Goal: Task Accomplishment & Management: Manage account settings

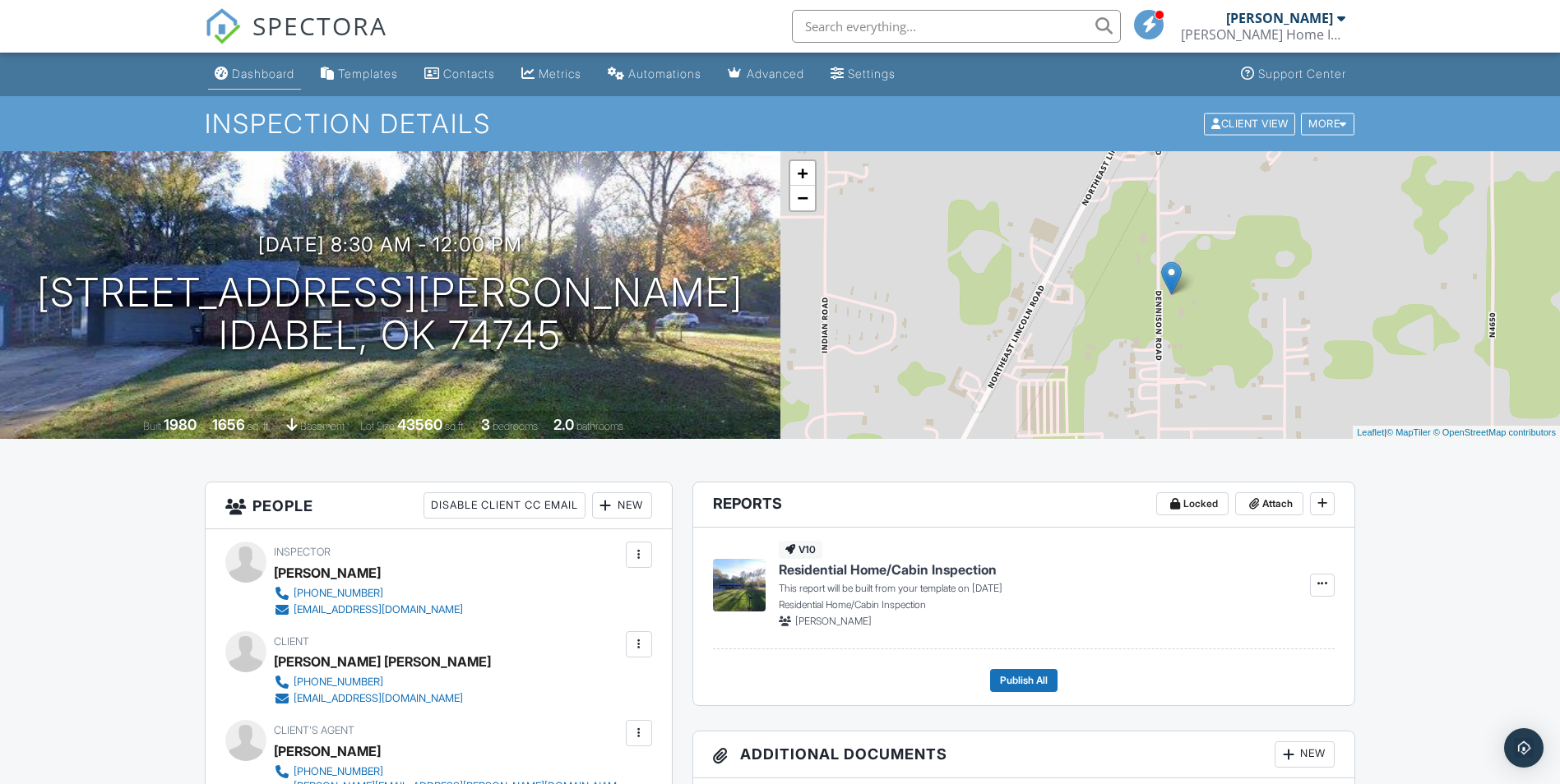
click at [275, 68] on div "Dashboard" at bounding box center [263, 74] width 63 height 14
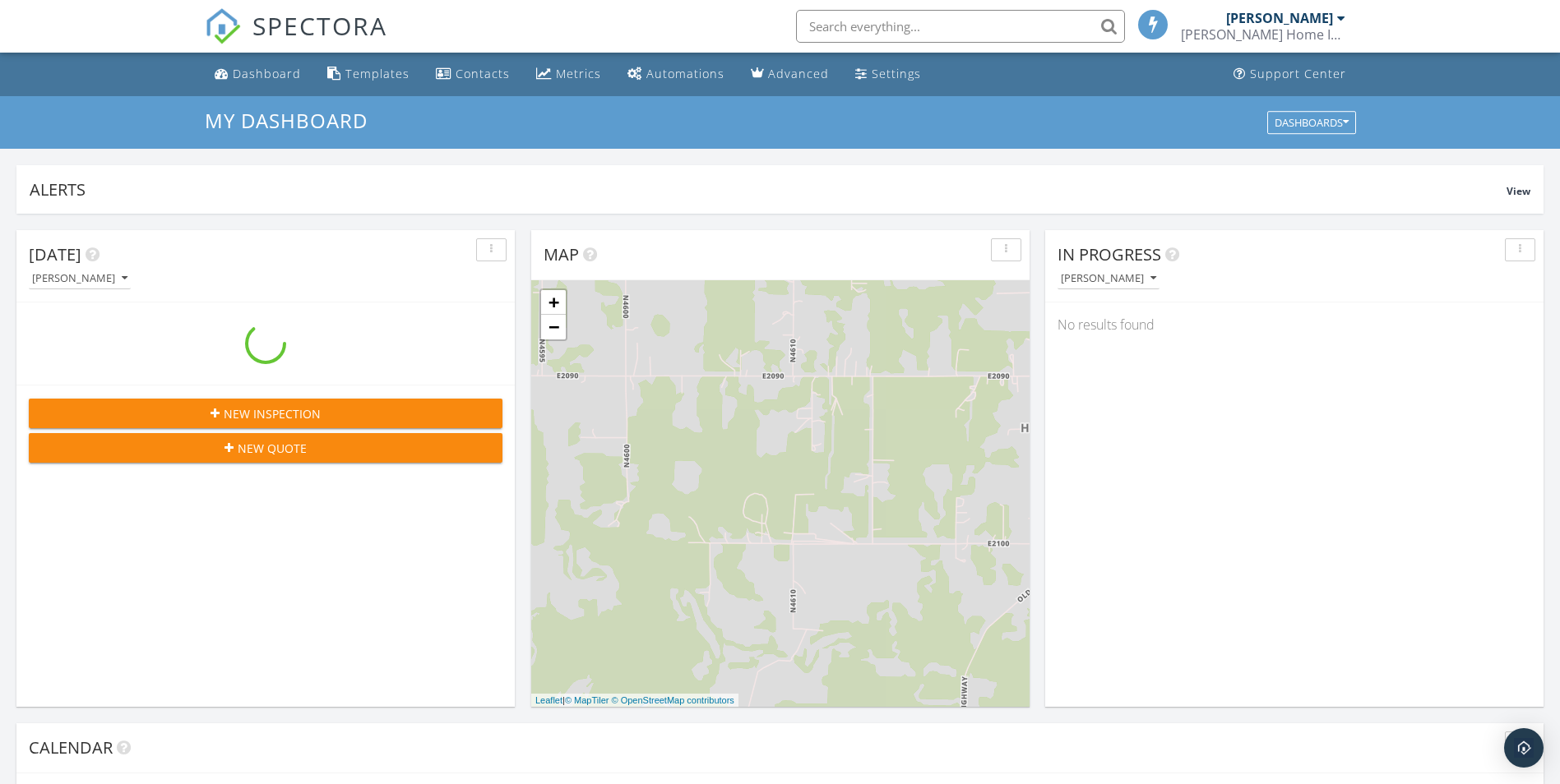
scroll to position [1522, 1585]
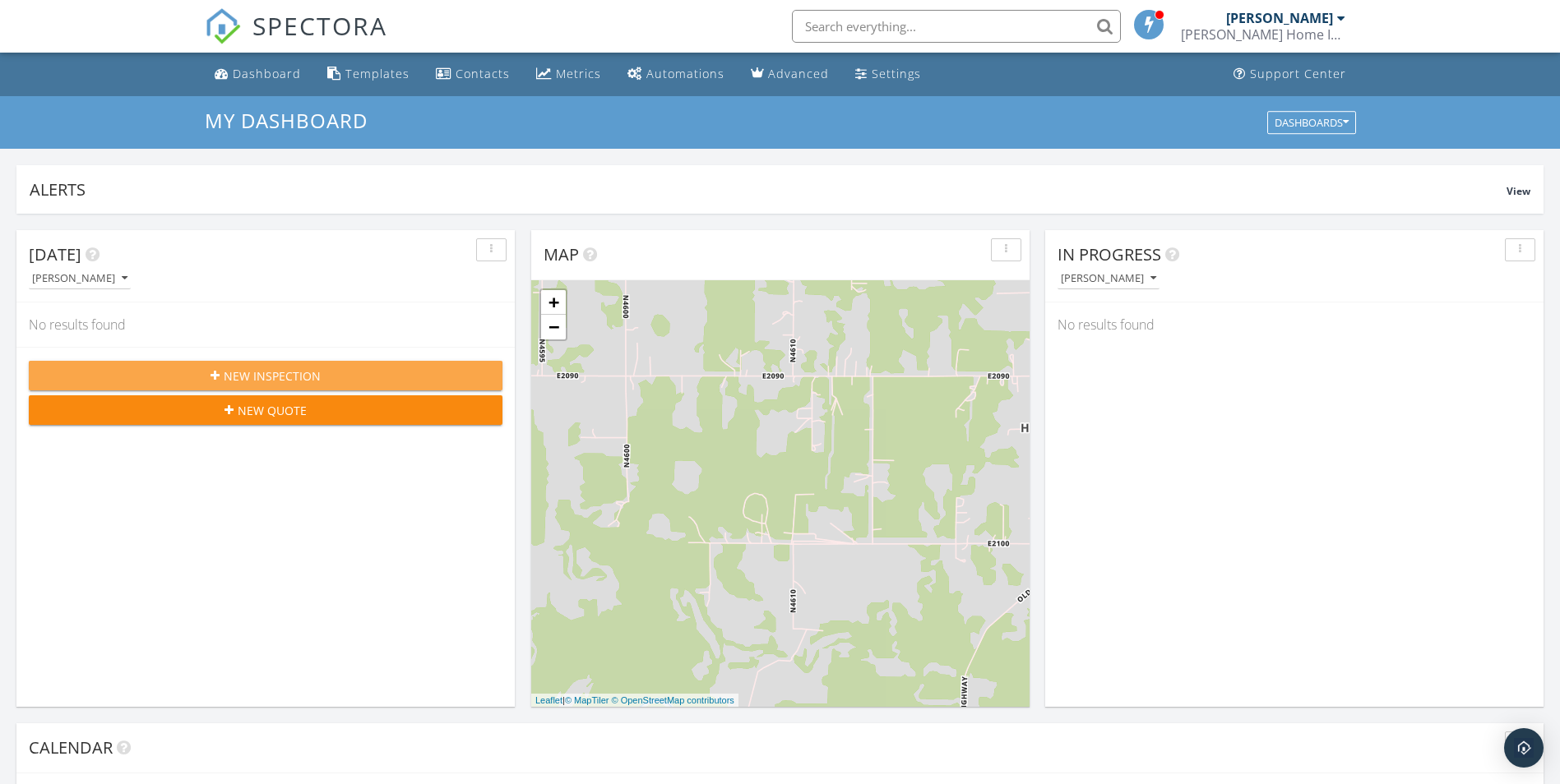
click at [219, 375] on icon "button" at bounding box center [215, 375] width 9 height 12
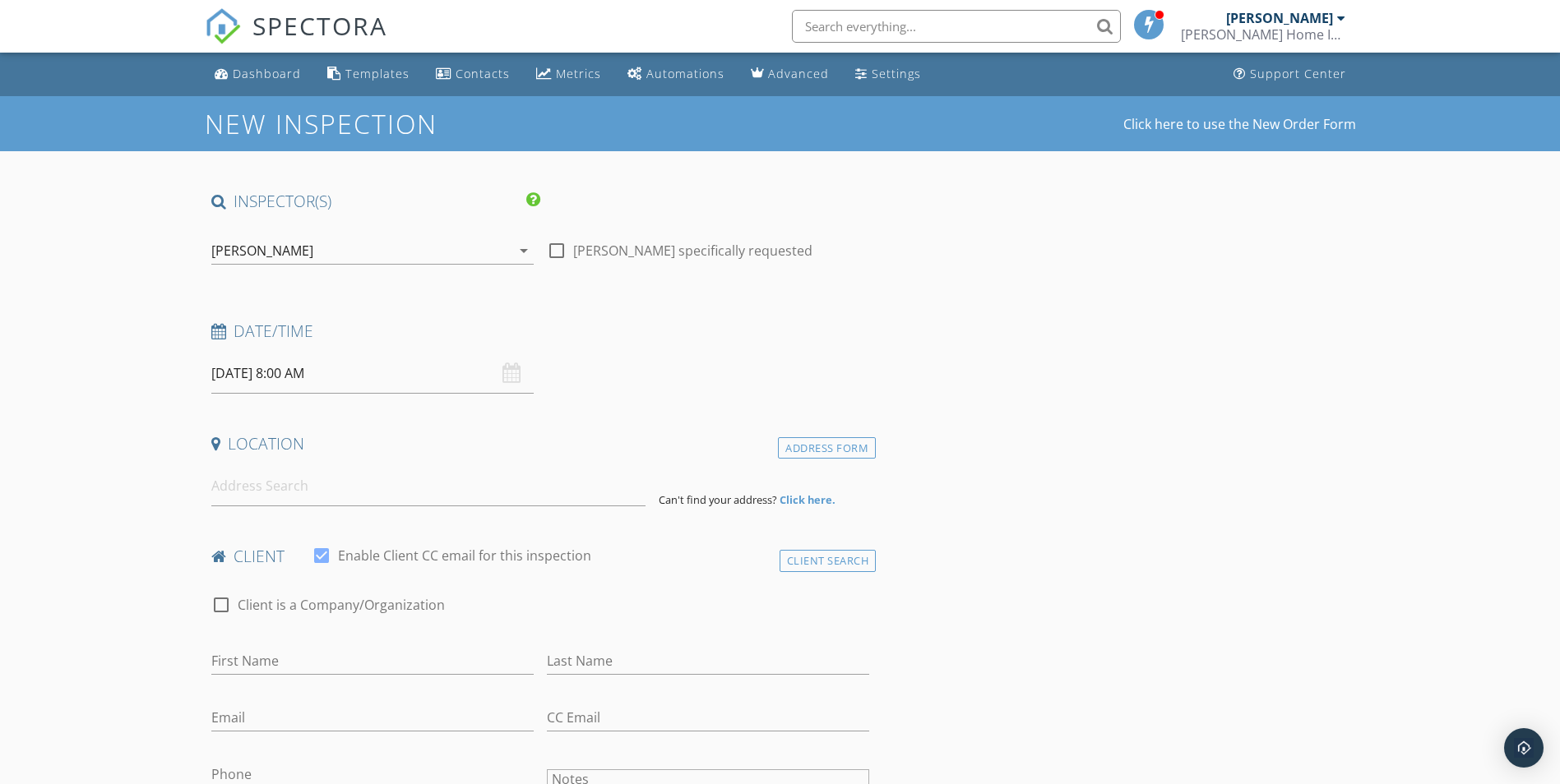
click at [521, 376] on input "09/30/2025 8:00 AM" at bounding box center [372, 374] width 322 height 40
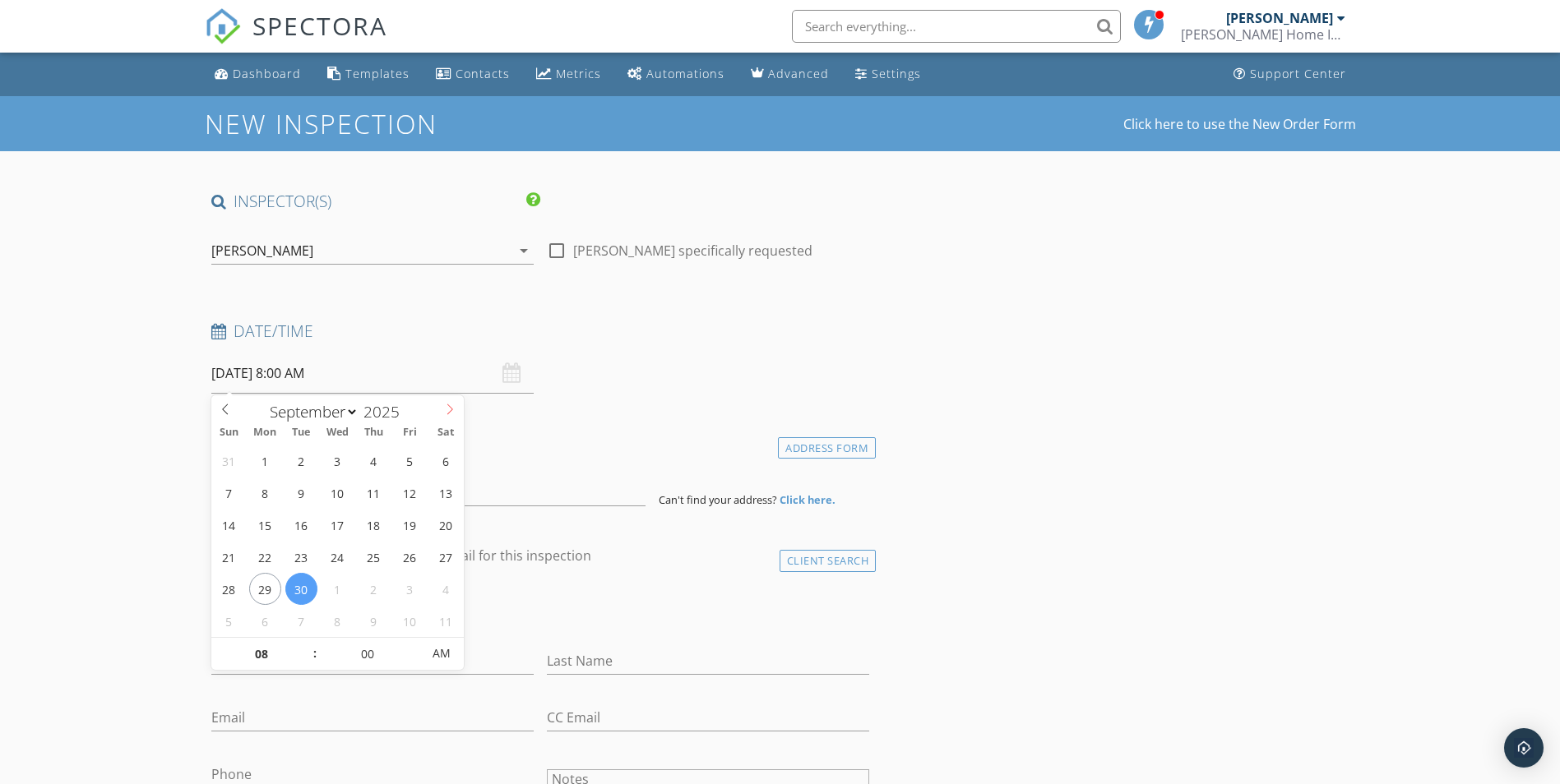
select select "9"
click at [446, 412] on icon at bounding box center [449, 410] width 12 height 12
type input "10/02/2025 8:00 AM"
type input "09"
type input "10/02/2025 9:00 AM"
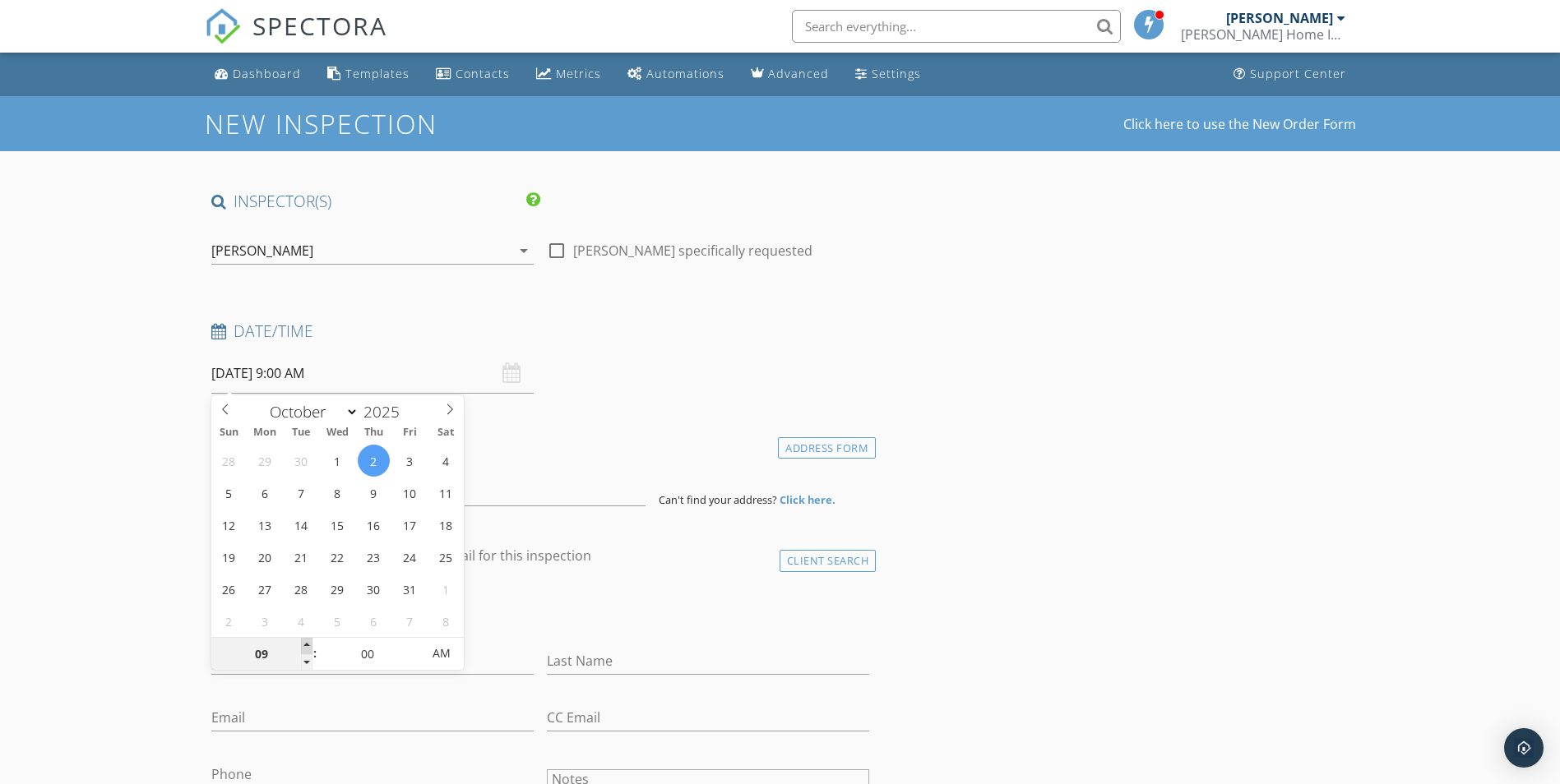
click at [305, 645] on span at bounding box center [306, 646] width 12 height 16
type input "10"
type input "10/02/2025 10:00 AM"
click at [305, 645] on span at bounding box center [306, 646] width 12 height 16
type input "11"
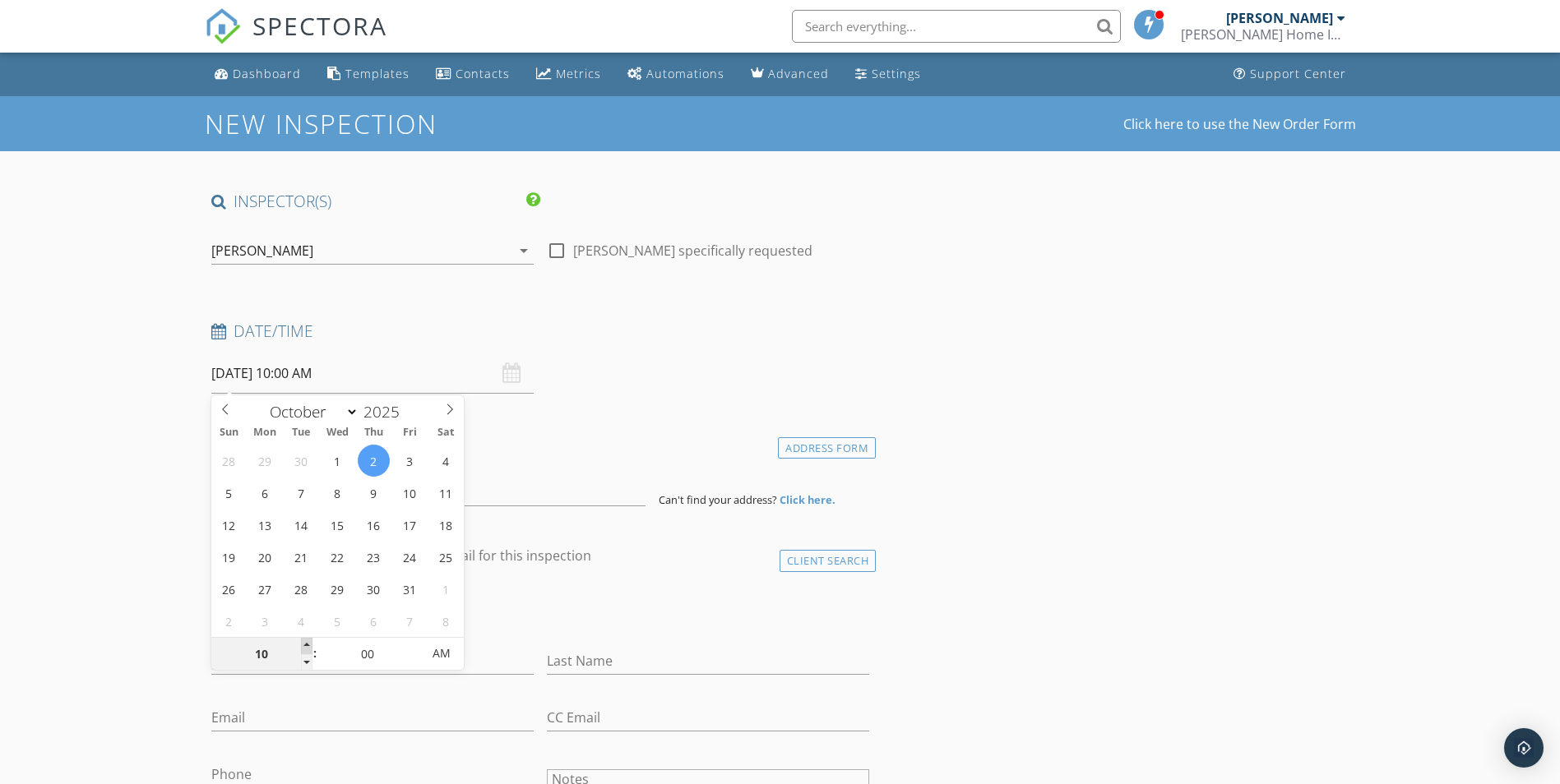
type input "10/02/2025 11:00 AM"
click at [305, 645] on span at bounding box center [306, 646] width 12 height 16
type input "12"
type input "10/02/2025 12:00 PM"
click at [305, 645] on span at bounding box center [306, 646] width 12 height 16
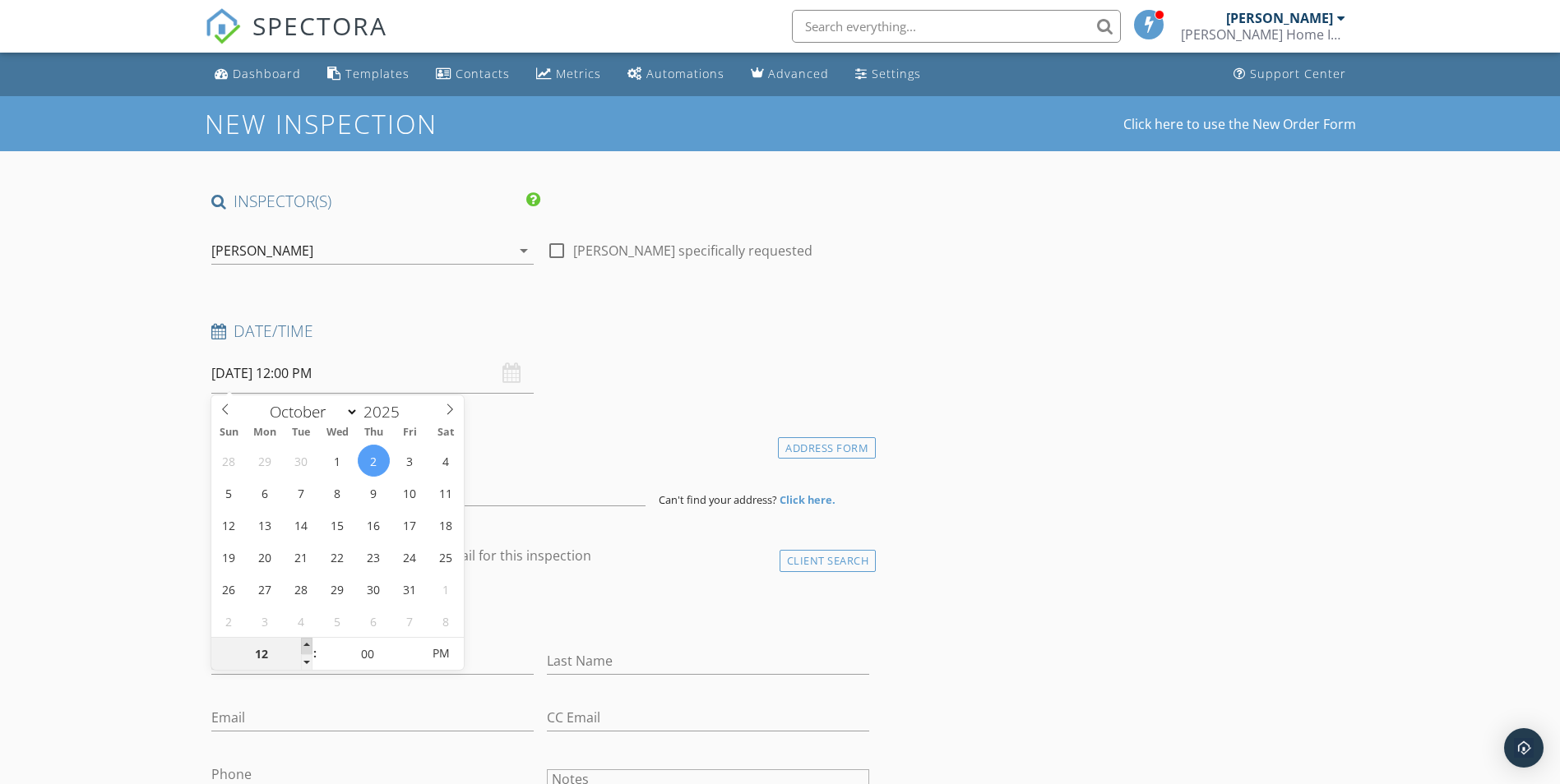
type input "01"
type input "10/02/2025 1:00 PM"
click at [305, 645] on span at bounding box center [306, 646] width 12 height 16
click at [635, 385] on div "Date/Time 10/02/2025 1:00 PM" at bounding box center [541, 357] width 672 height 73
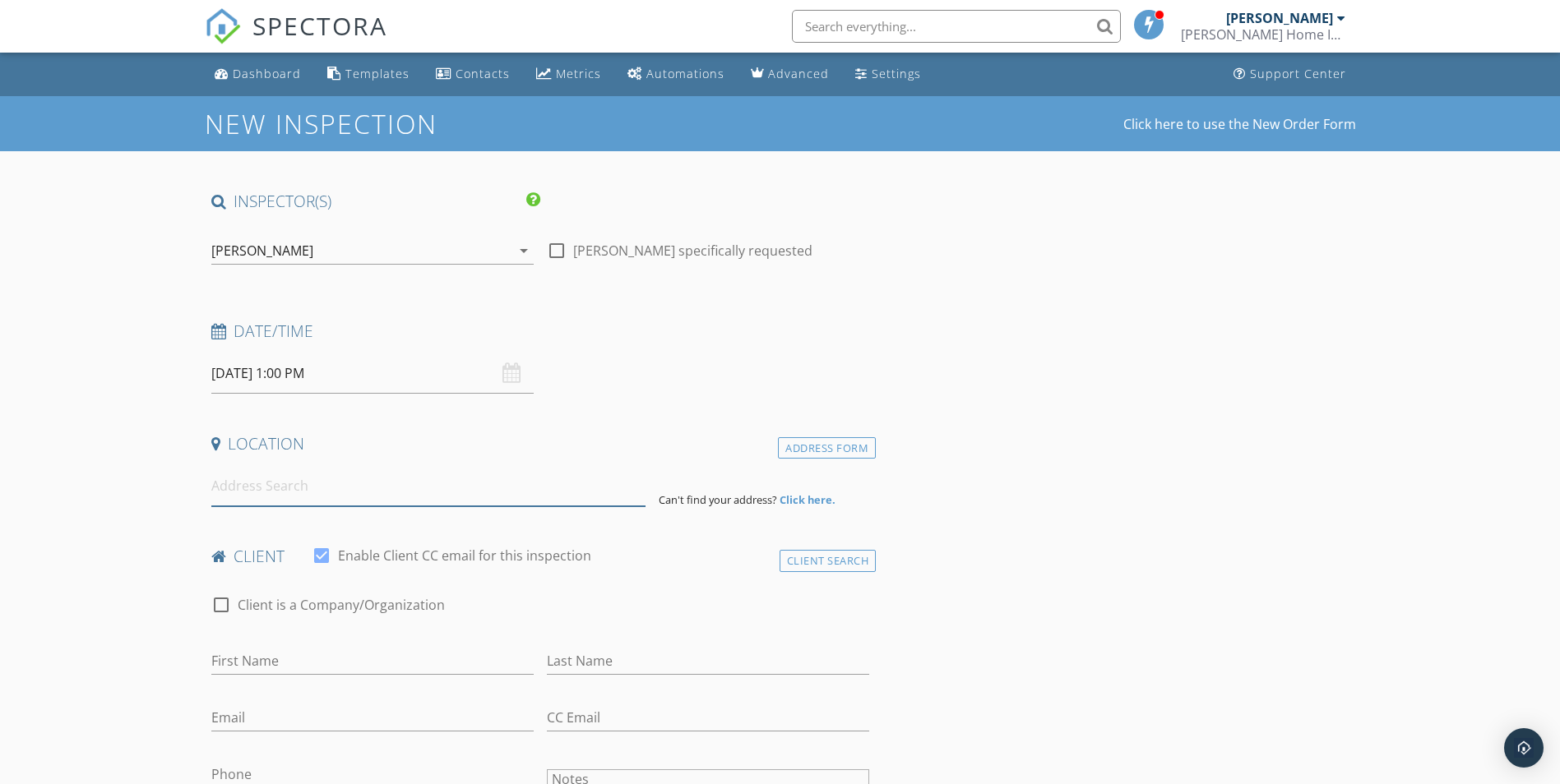
click at [262, 489] on input at bounding box center [427, 486] width 434 height 40
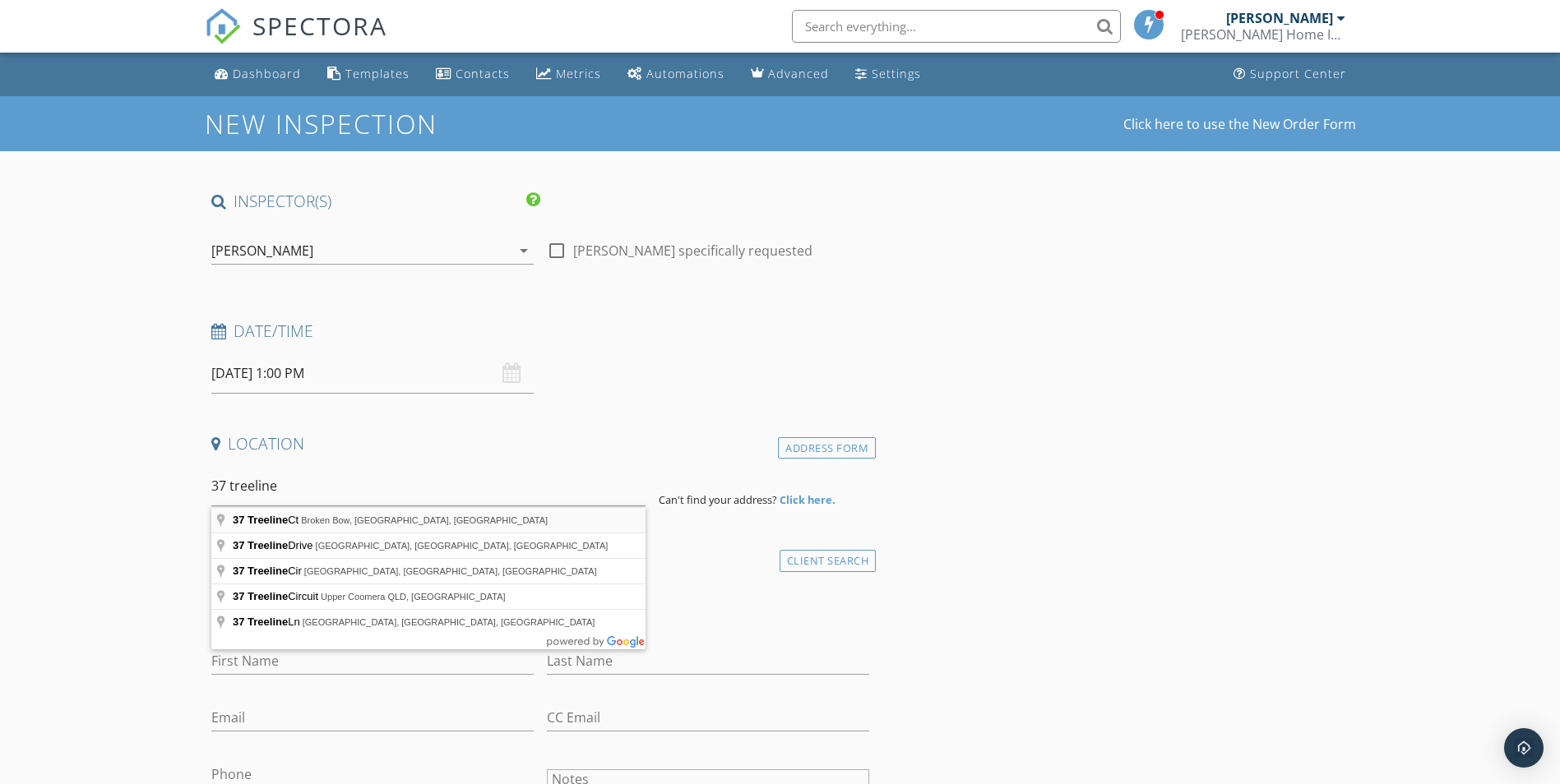
type input "37 Treeline Ct, Broken Bow, OK, USA"
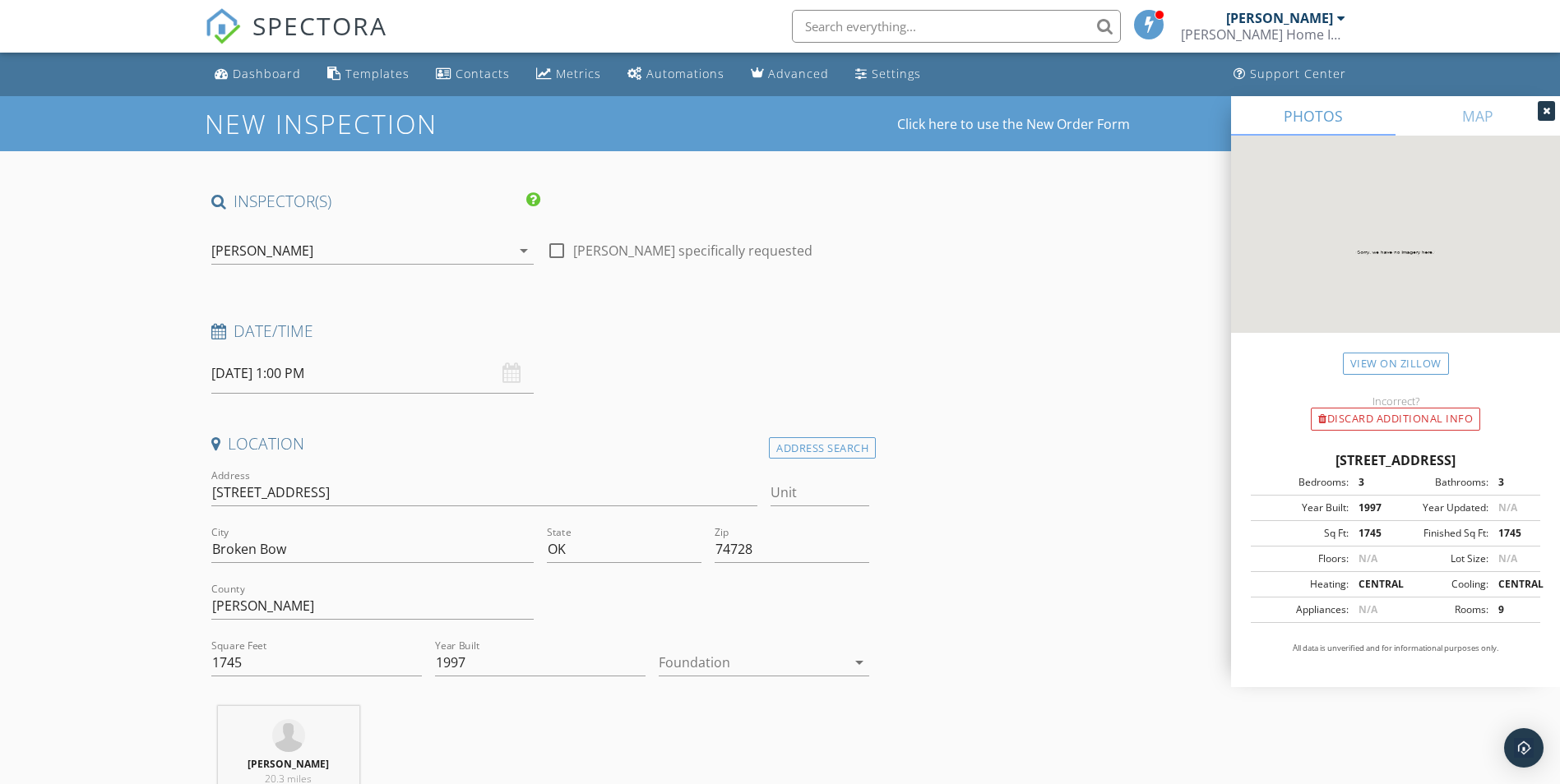
click at [721, 660] on div at bounding box center [752, 662] width 188 height 26
click at [732, 764] on div "Crawlspace" at bounding box center [763, 754] width 184 height 40
click at [627, 690] on div at bounding box center [540, 688] width 210 height 10
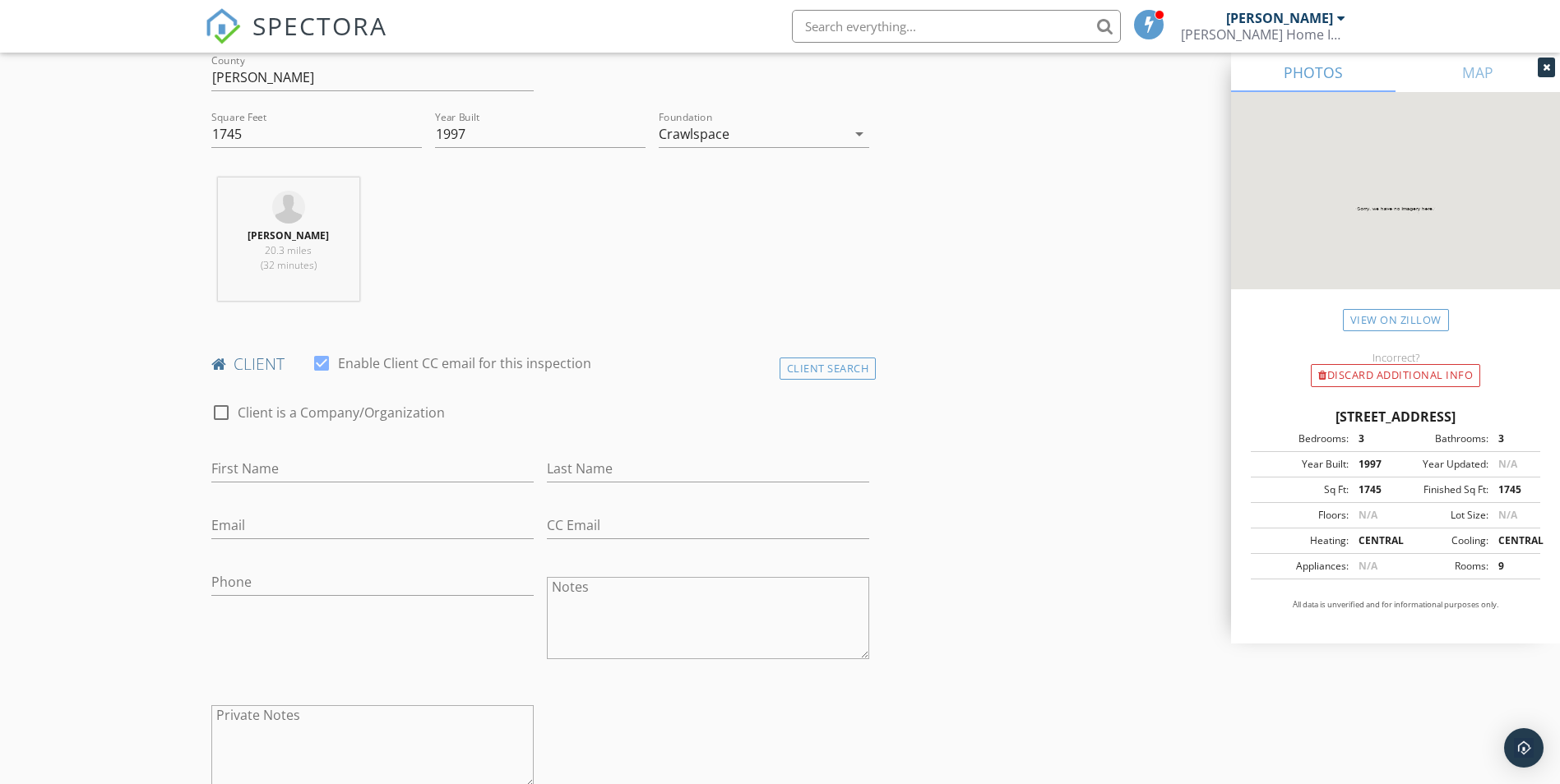
scroll to position [576, 0]
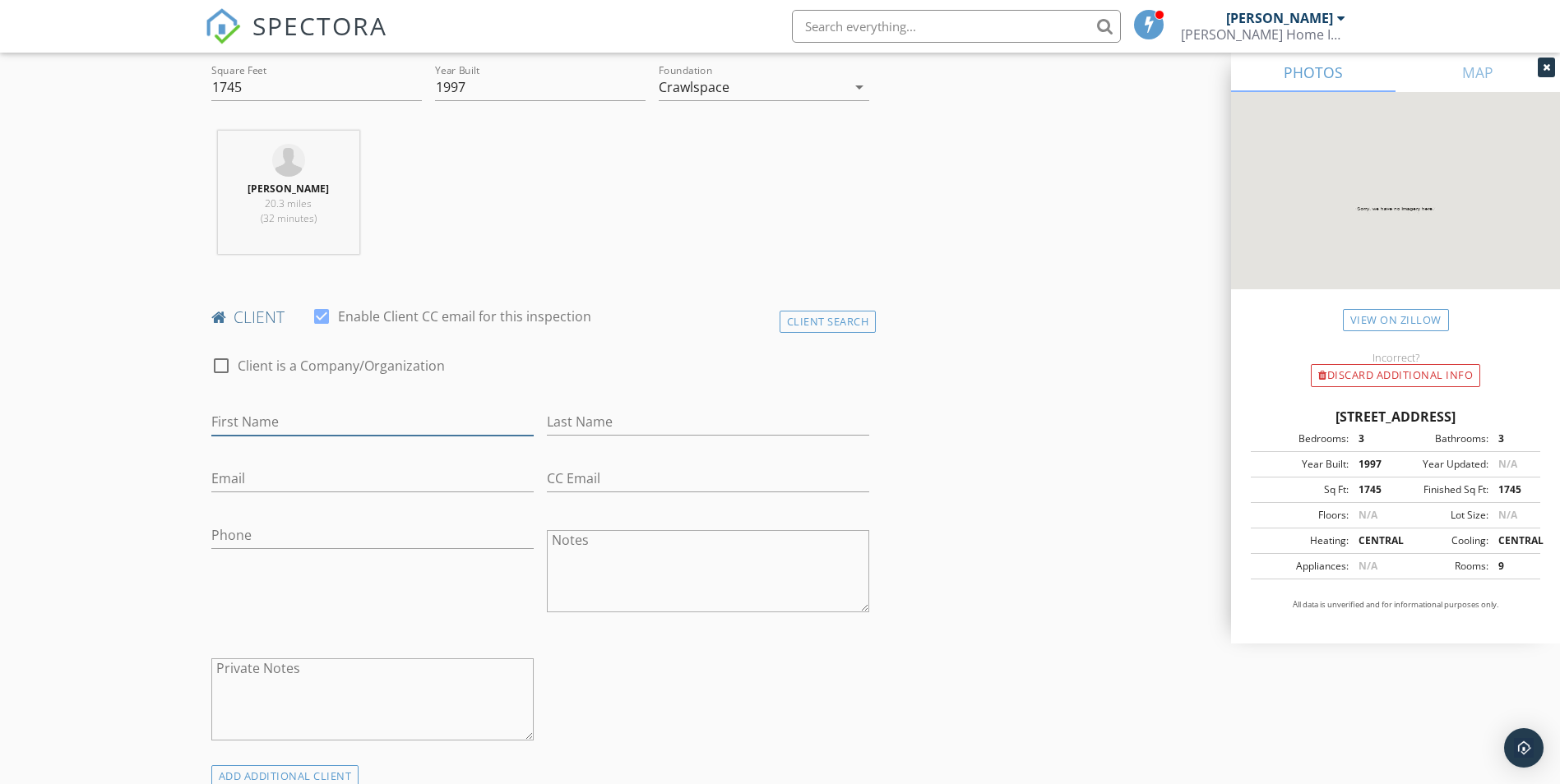
click at [242, 426] on input "First Name" at bounding box center [372, 422] width 322 height 27
type input "j"
type input "Joe"
type input "Bertaccini"
click at [249, 478] on input "Email" at bounding box center [372, 479] width 322 height 27
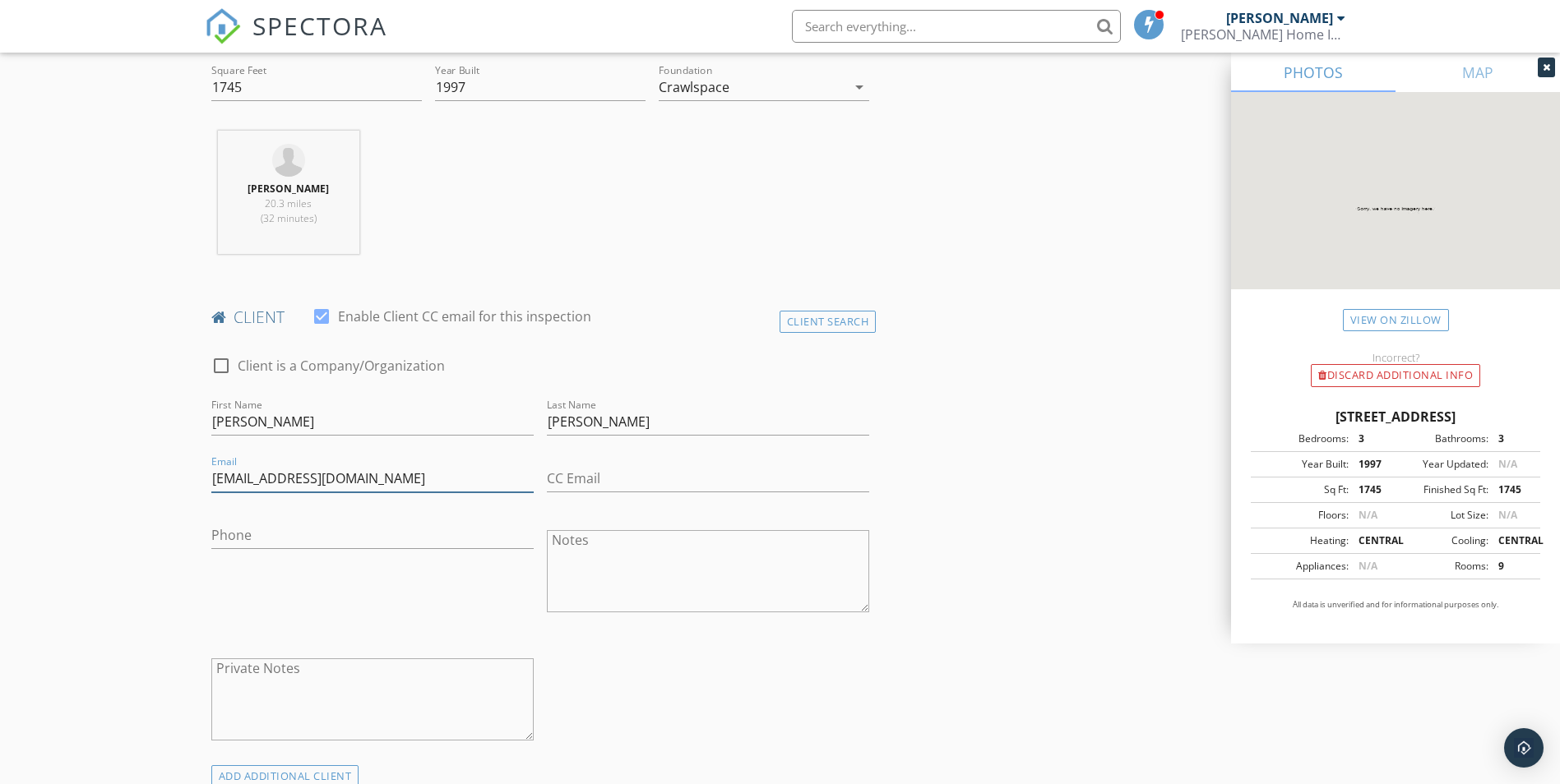
type input "joe_bertaccini@yahoo.com"
click at [234, 547] on input "Phone" at bounding box center [372, 535] width 322 height 27
type input "815-715-8389"
click at [502, 578] on div "Phone 815-715-8389" at bounding box center [373, 573] width 336 height 128
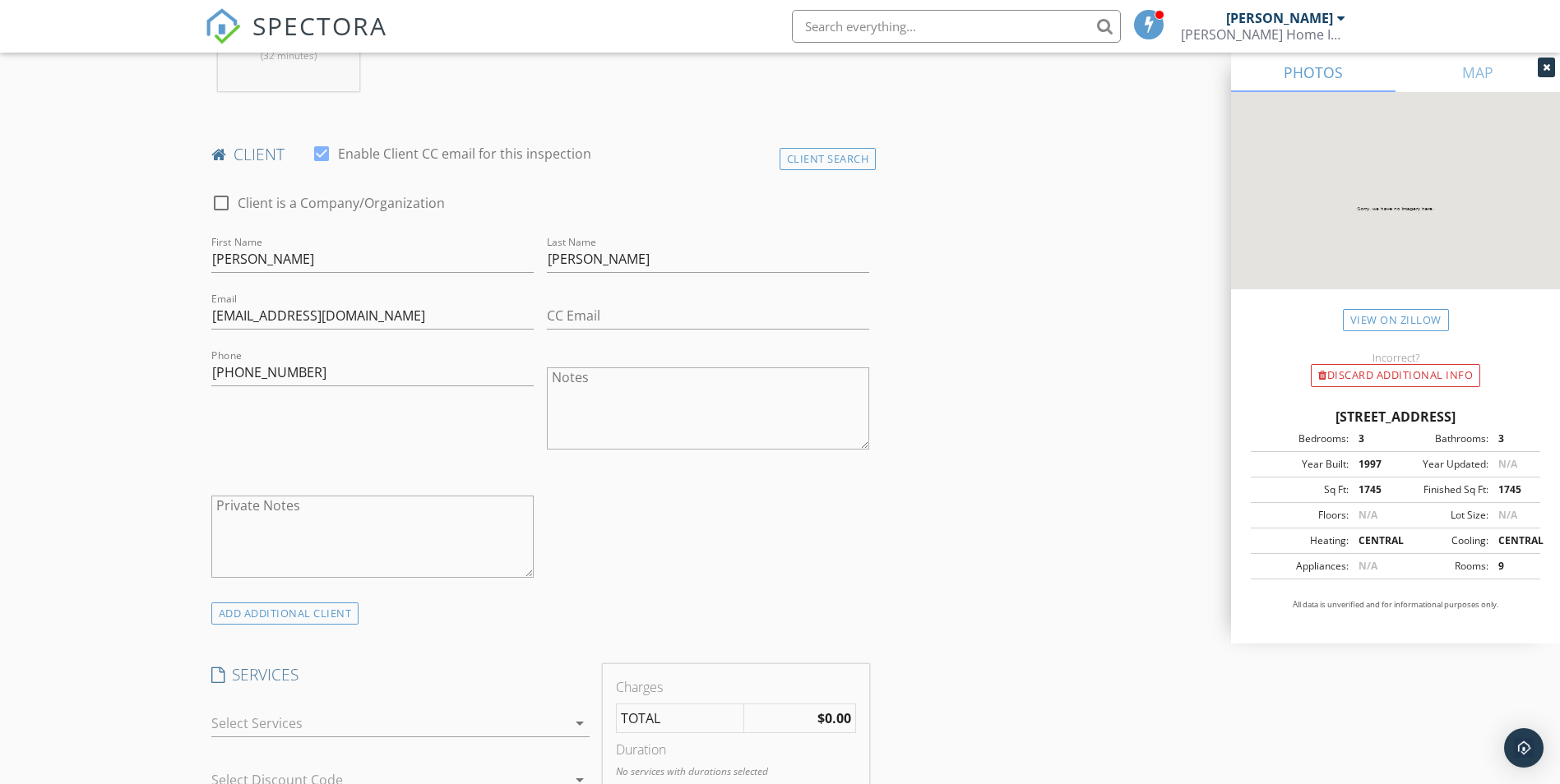
scroll to position [740, 0]
click at [325, 616] on div "ADD ADDITIONAL client" at bounding box center [285, 612] width 148 height 22
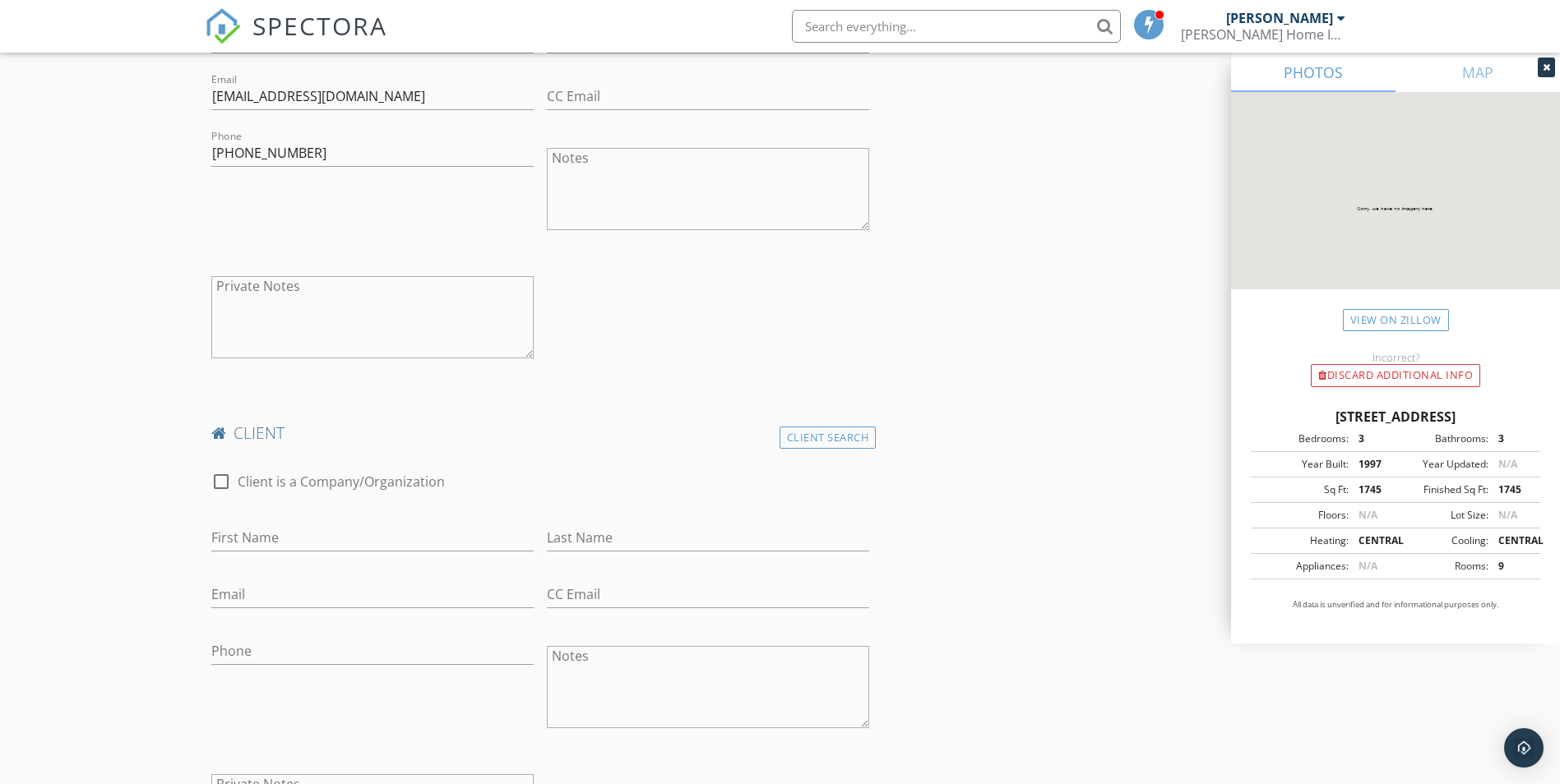
scroll to position [987, 0]
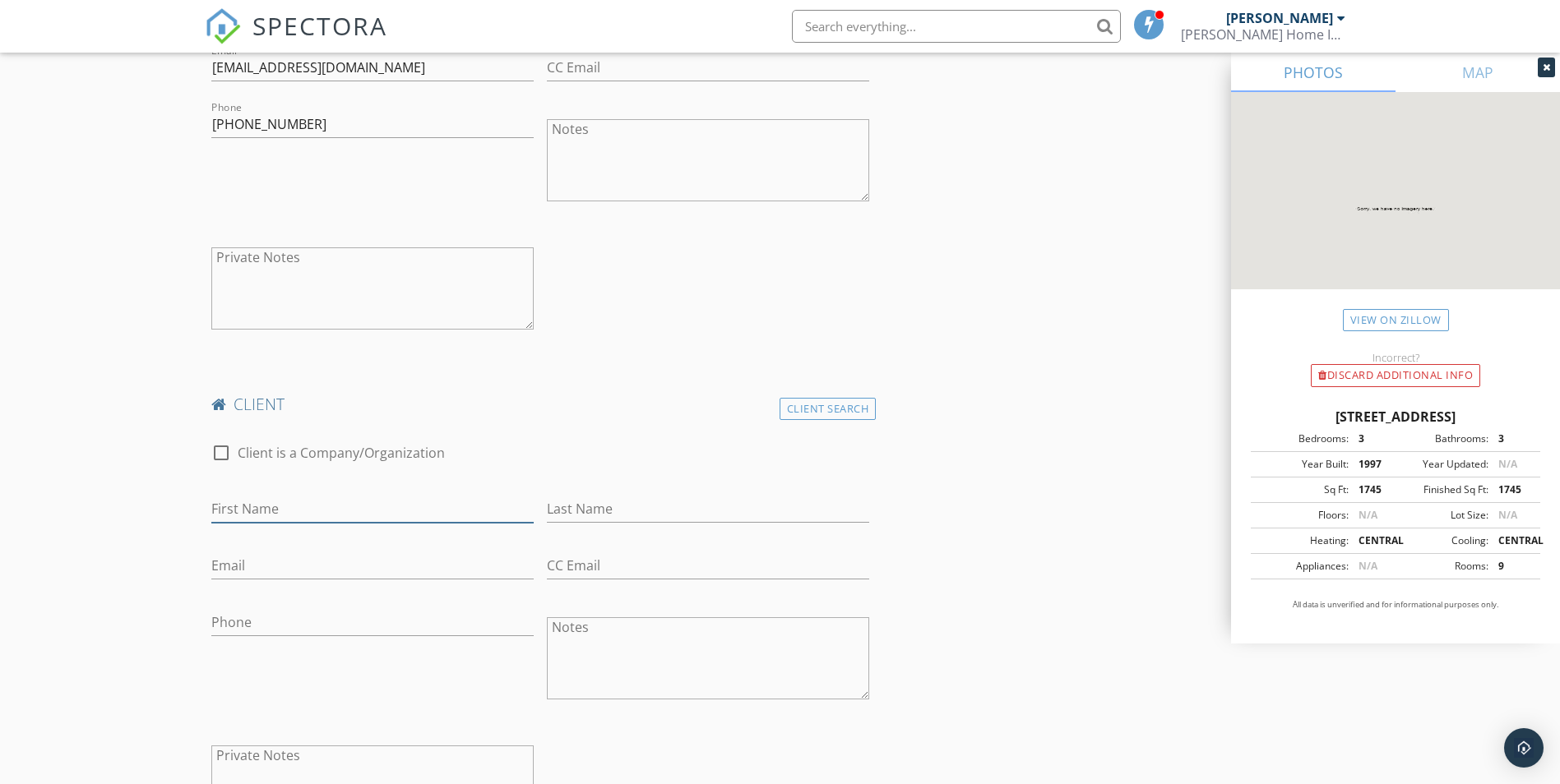
click at [349, 503] on input "First Name" at bounding box center [372, 509] width 322 height 27
type input "Sonja"
type input "Bertaccini"
click at [180, 663] on div "New Inspection Click here to use the New Order Form INSPECTOR(S) check_box Jake…" at bounding box center [780, 762] width 1560 height 3306
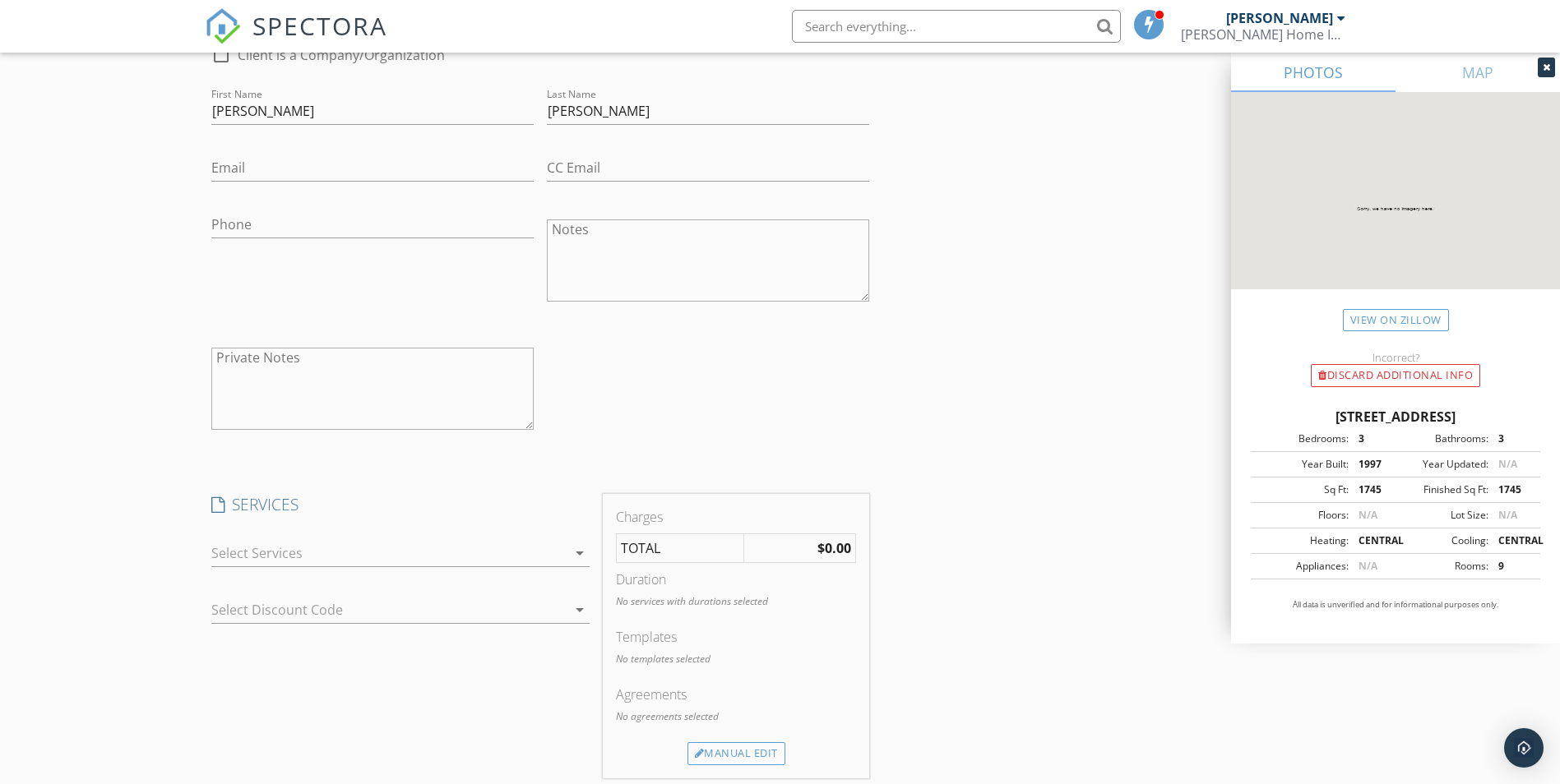
scroll to position [1480, 0]
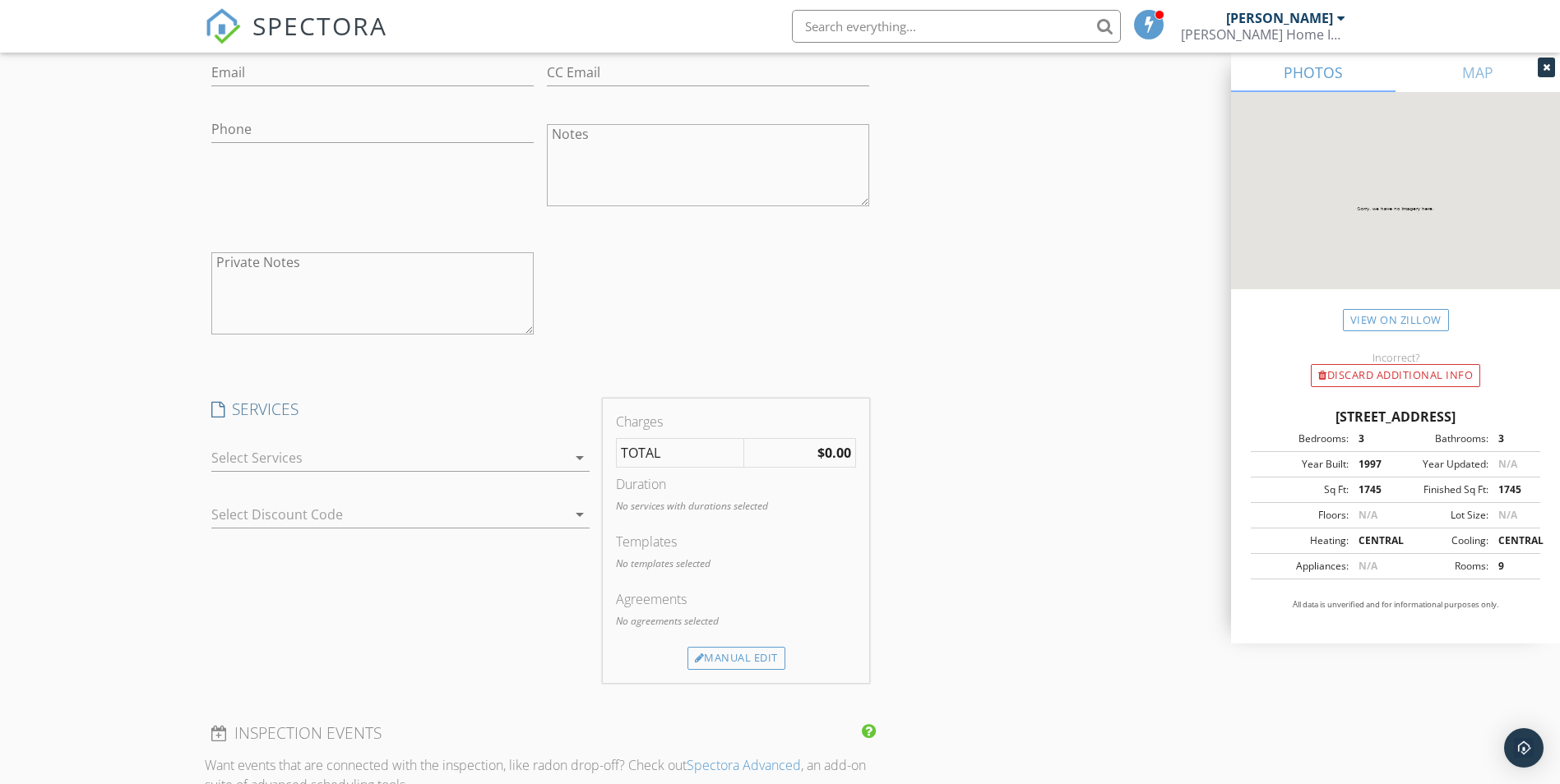
click at [302, 459] on div at bounding box center [388, 457] width 355 height 26
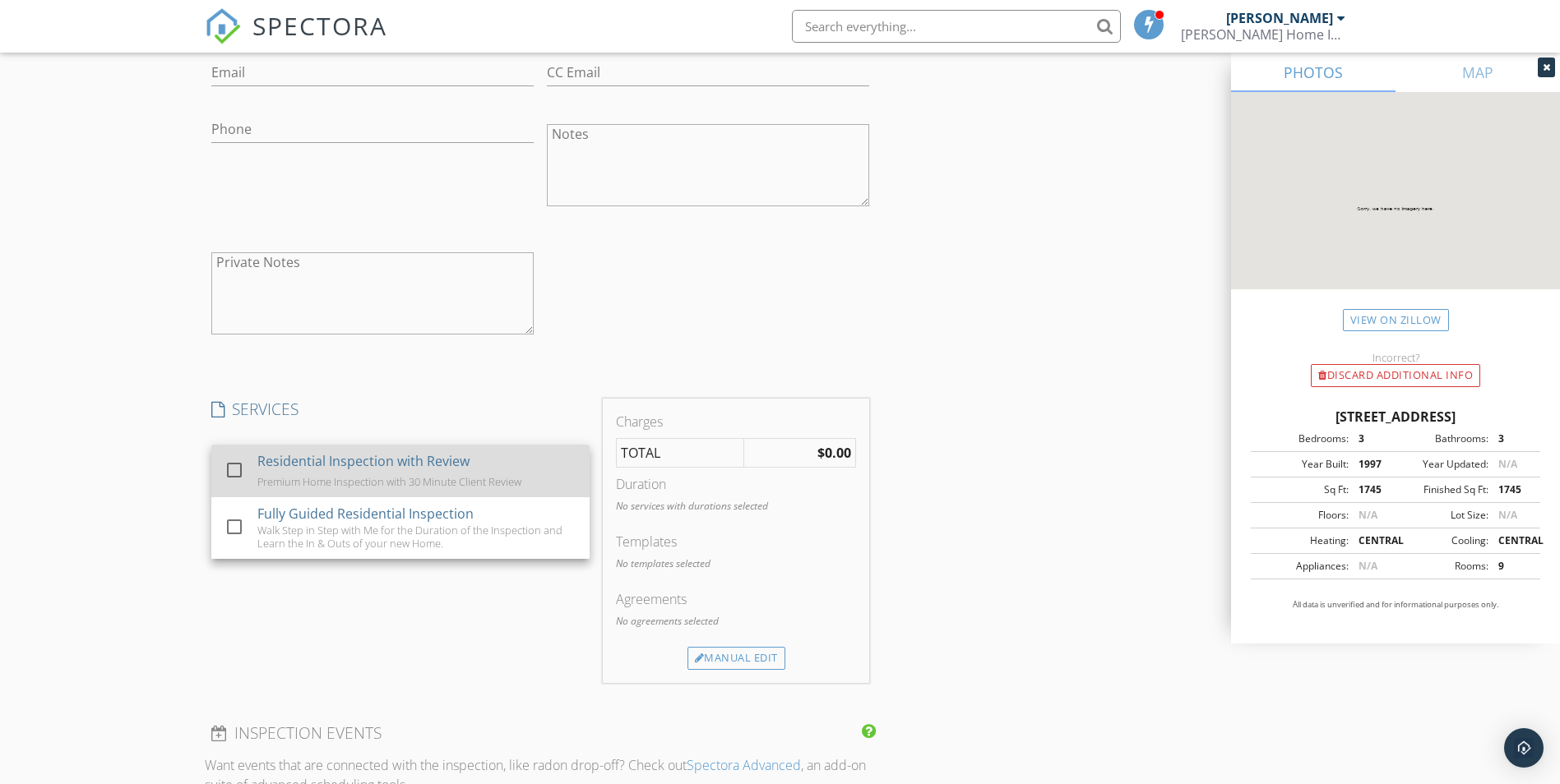
click at [302, 462] on div "Residential Inspection with Review" at bounding box center [364, 462] width 212 height 20
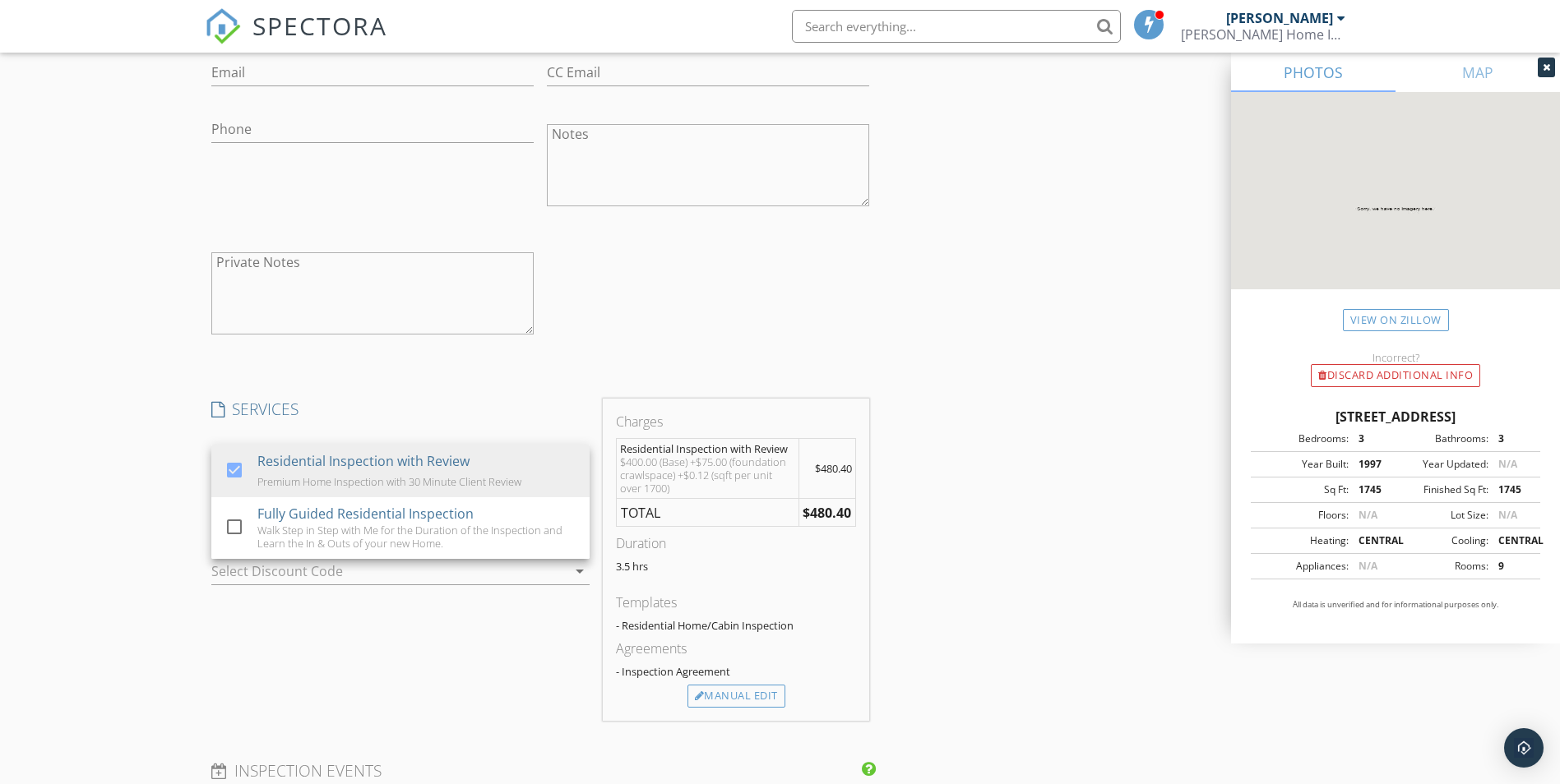
click at [179, 508] on div "New Inspection Click here to use the New Order Form INSPECTOR(S) check_box Jake…" at bounding box center [780, 287] width 1560 height 3343
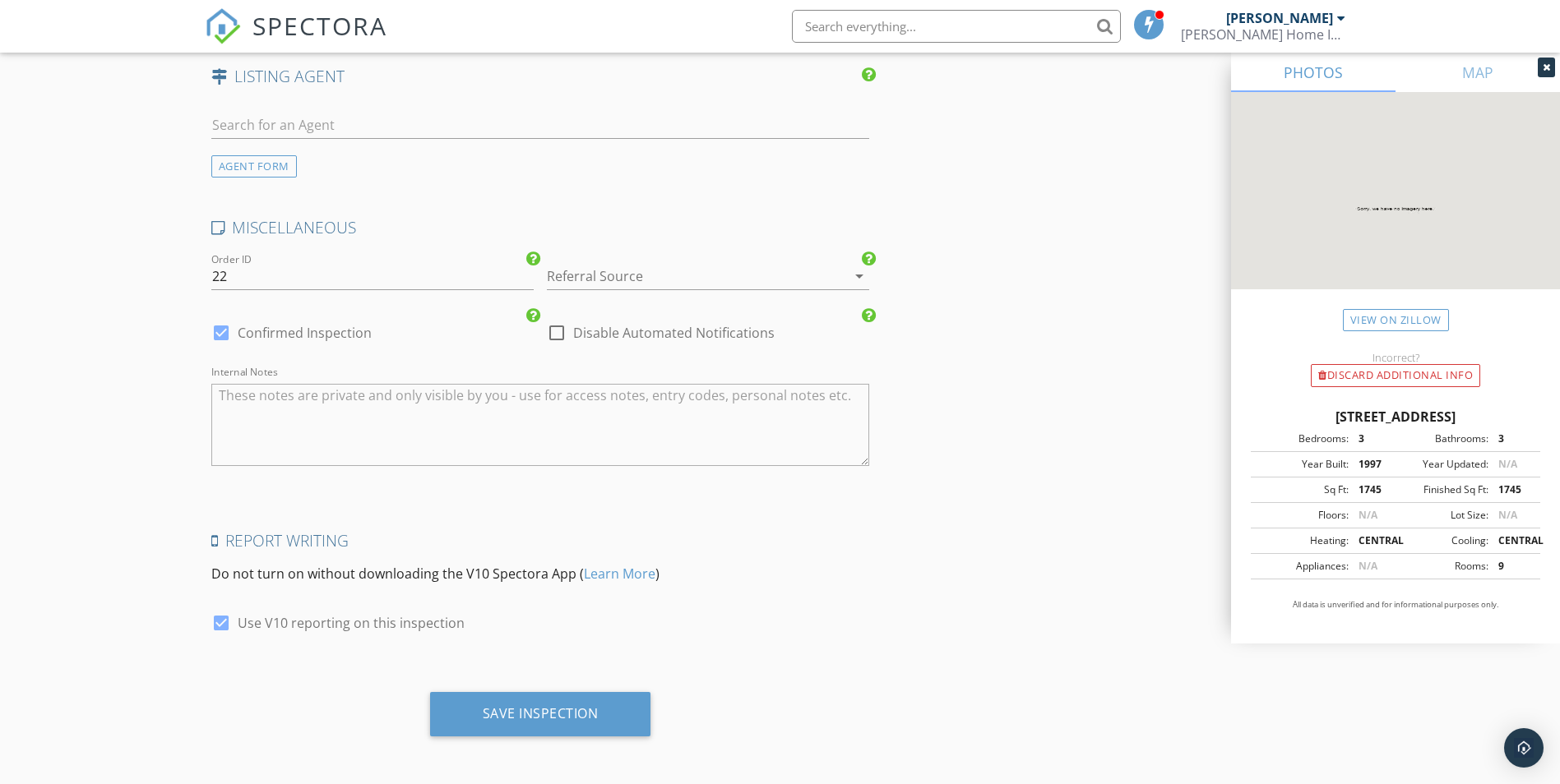
scroll to position [2656, 0]
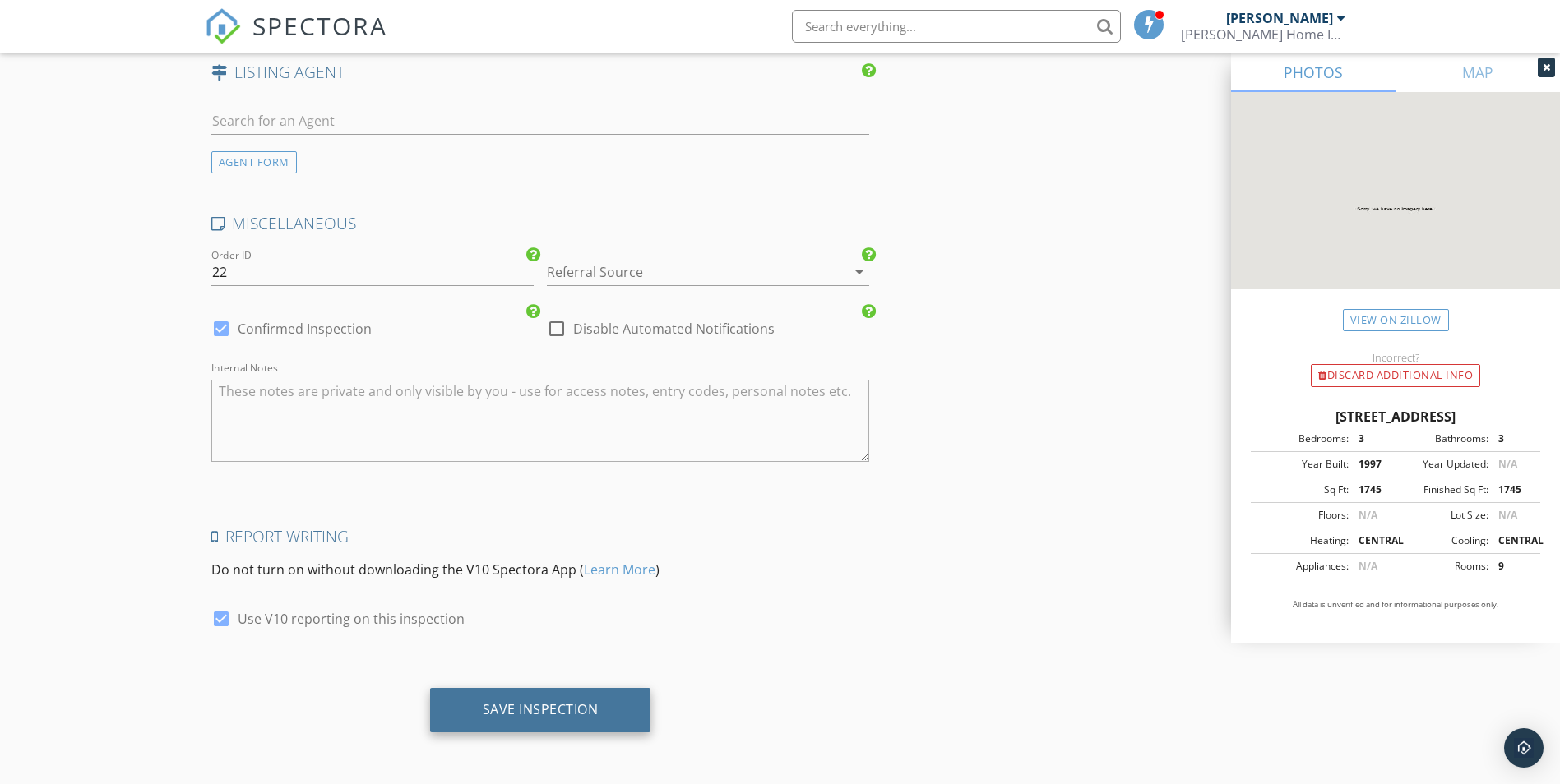
click at [514, 701] on div "Save Inspection" at bounding box center [540, 709] width 116 height 16
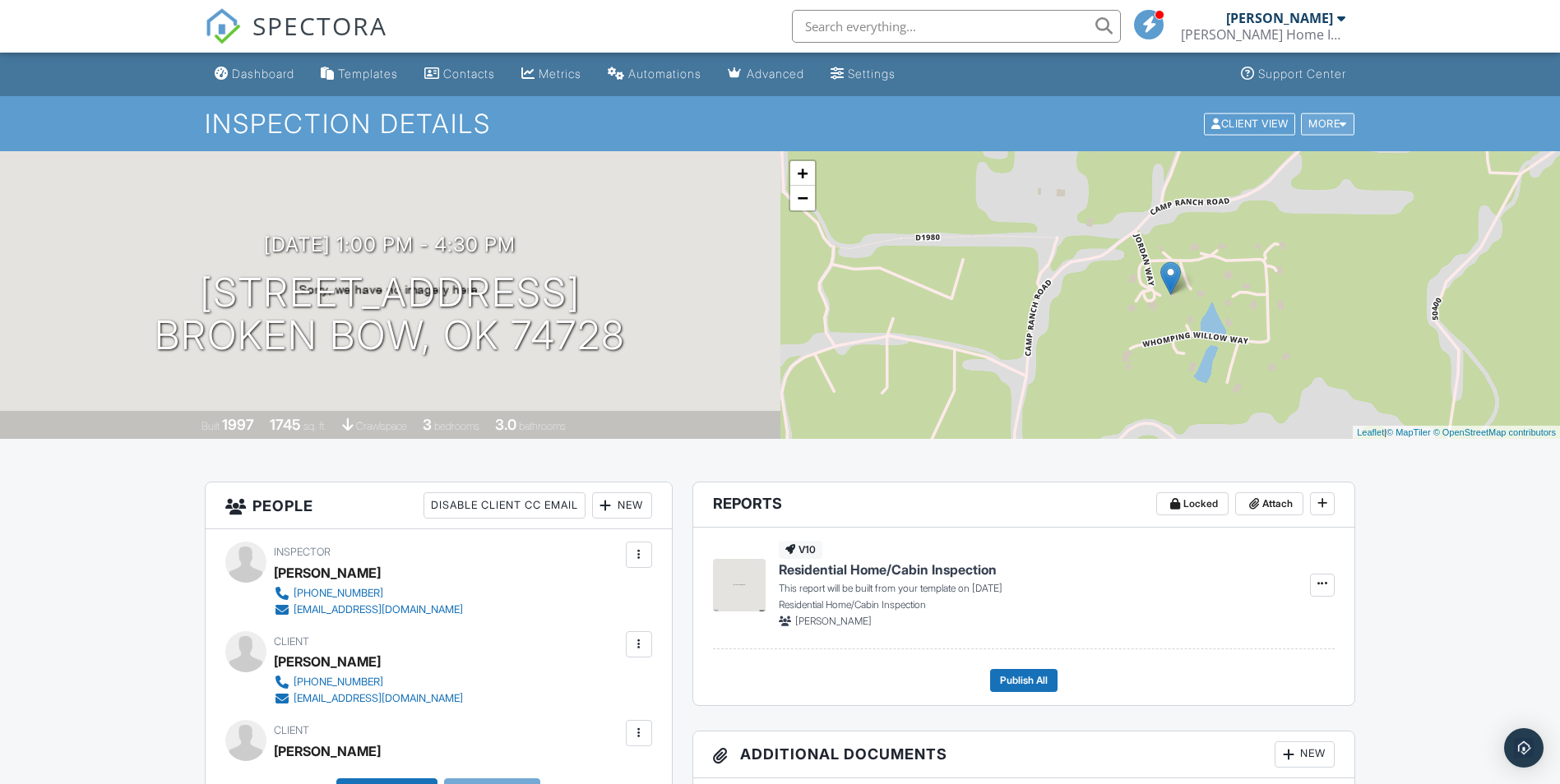
click at [1318, 125] on div "More" at bounding box center [1327, 123] width 54 height 22
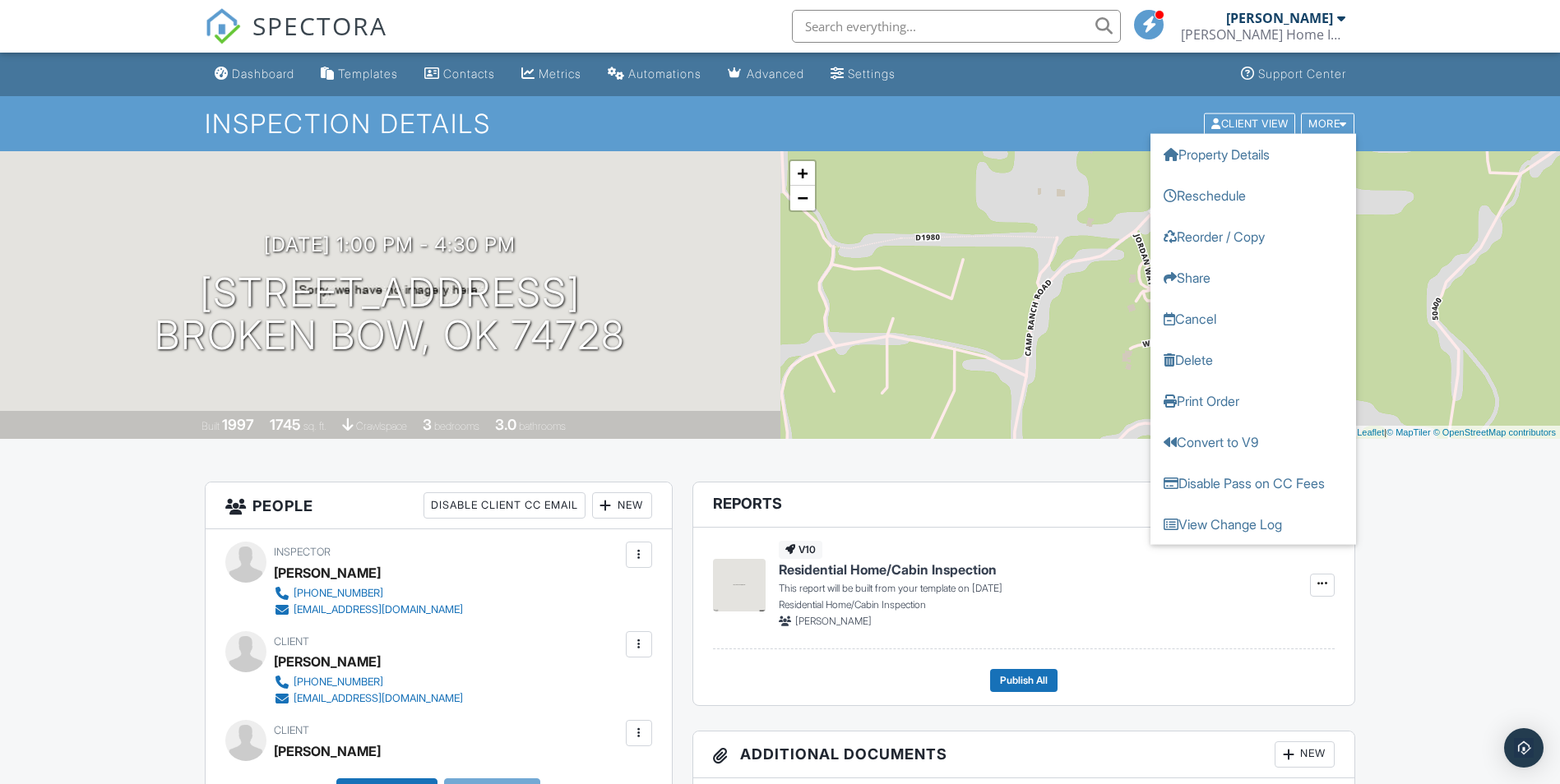
click at [1284, 15] on div "[PERSON_NAME]" at bounding box center [1279, 18] width 107 height 16
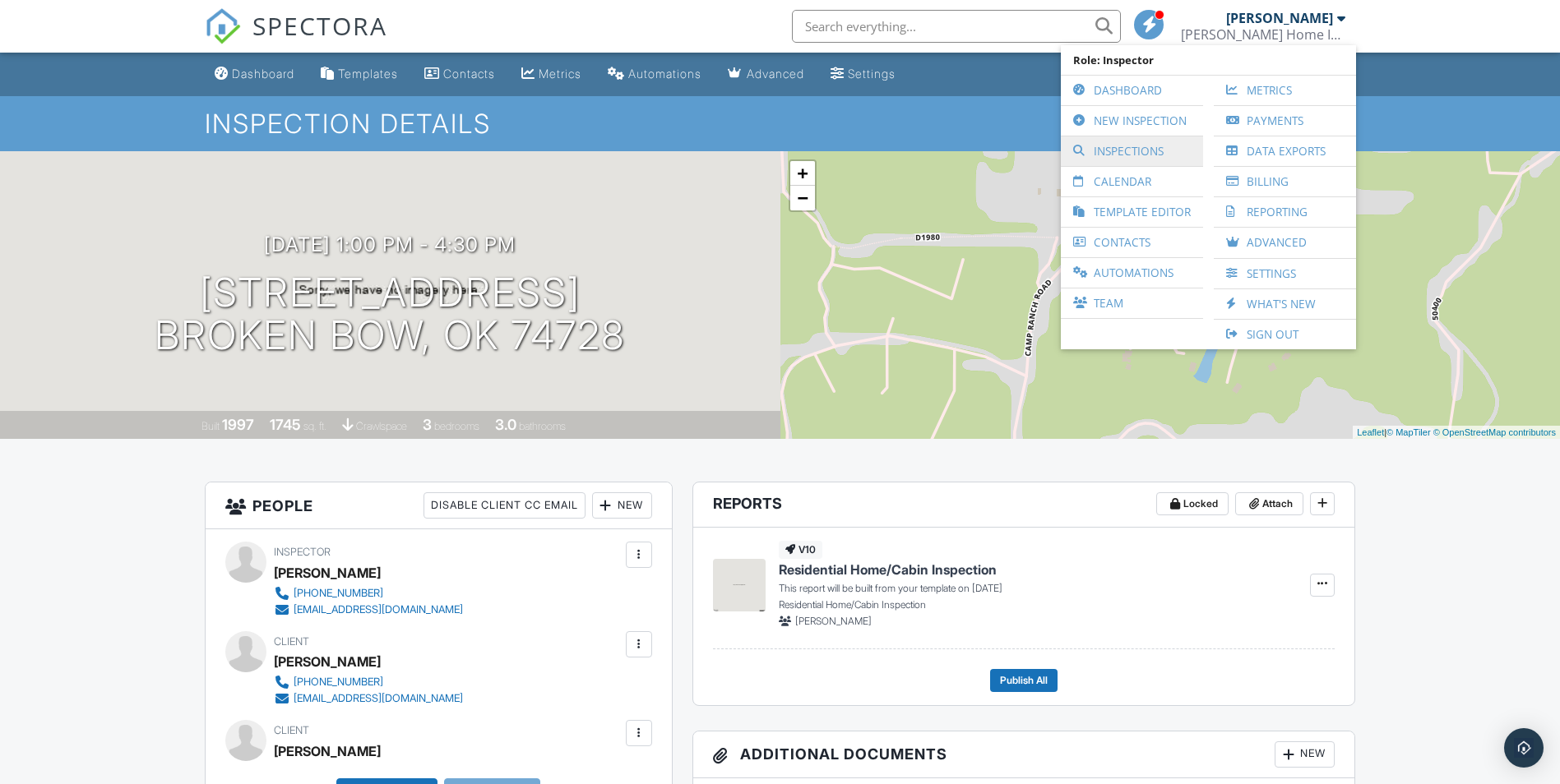
click at [1122, 141] on link "Inspections" at bounding box center [1132, 151] width 126 height 30
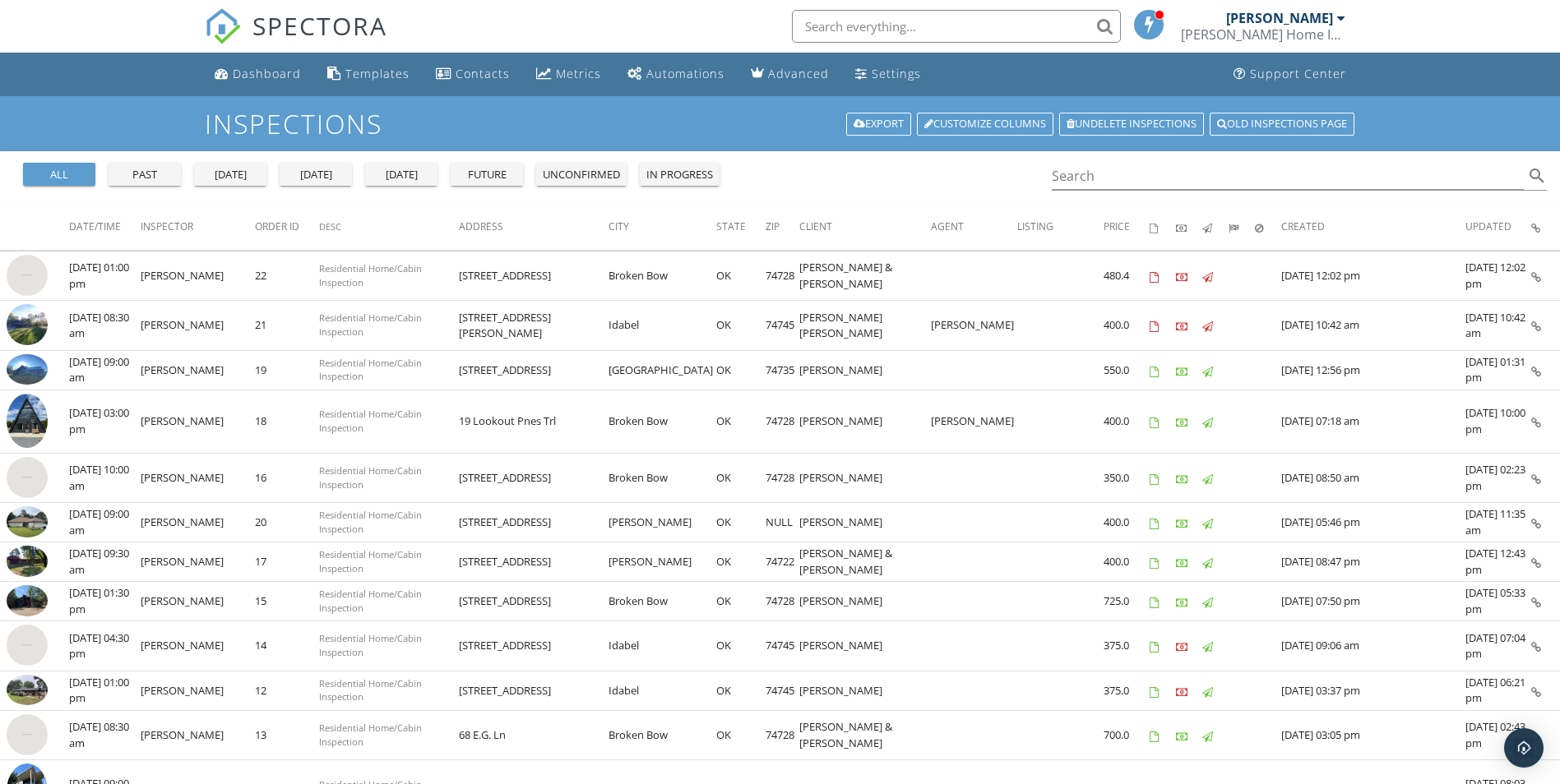
click at [159, 180] on div "past" at bounding box center [145, 175] width 59 height 16
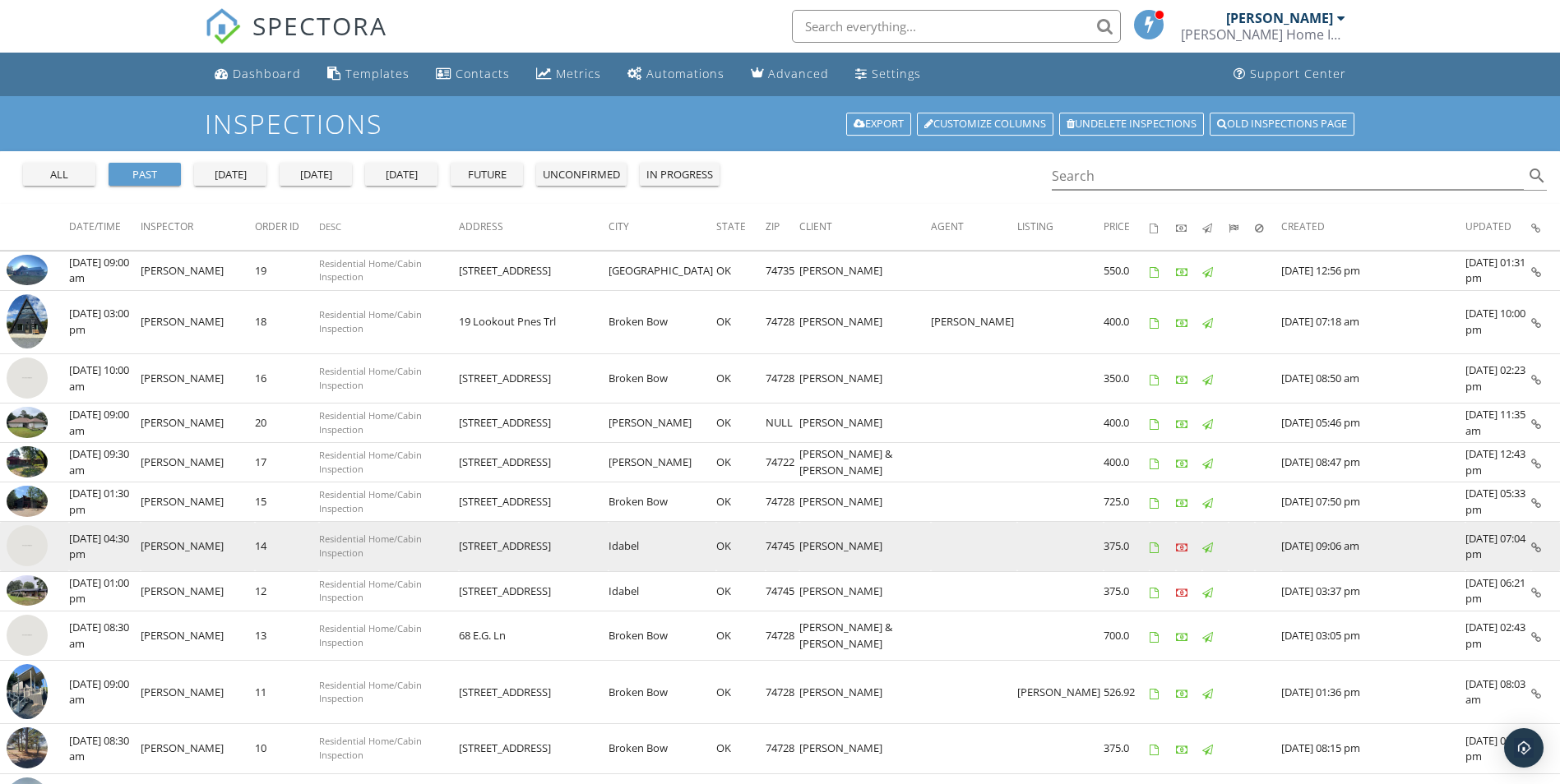
click at [1181, 547] on icon at bounding box center [1181, 548] width 12 height 11
click at [18, 550] on img at bounding box center [27, 546] width 41 height 41
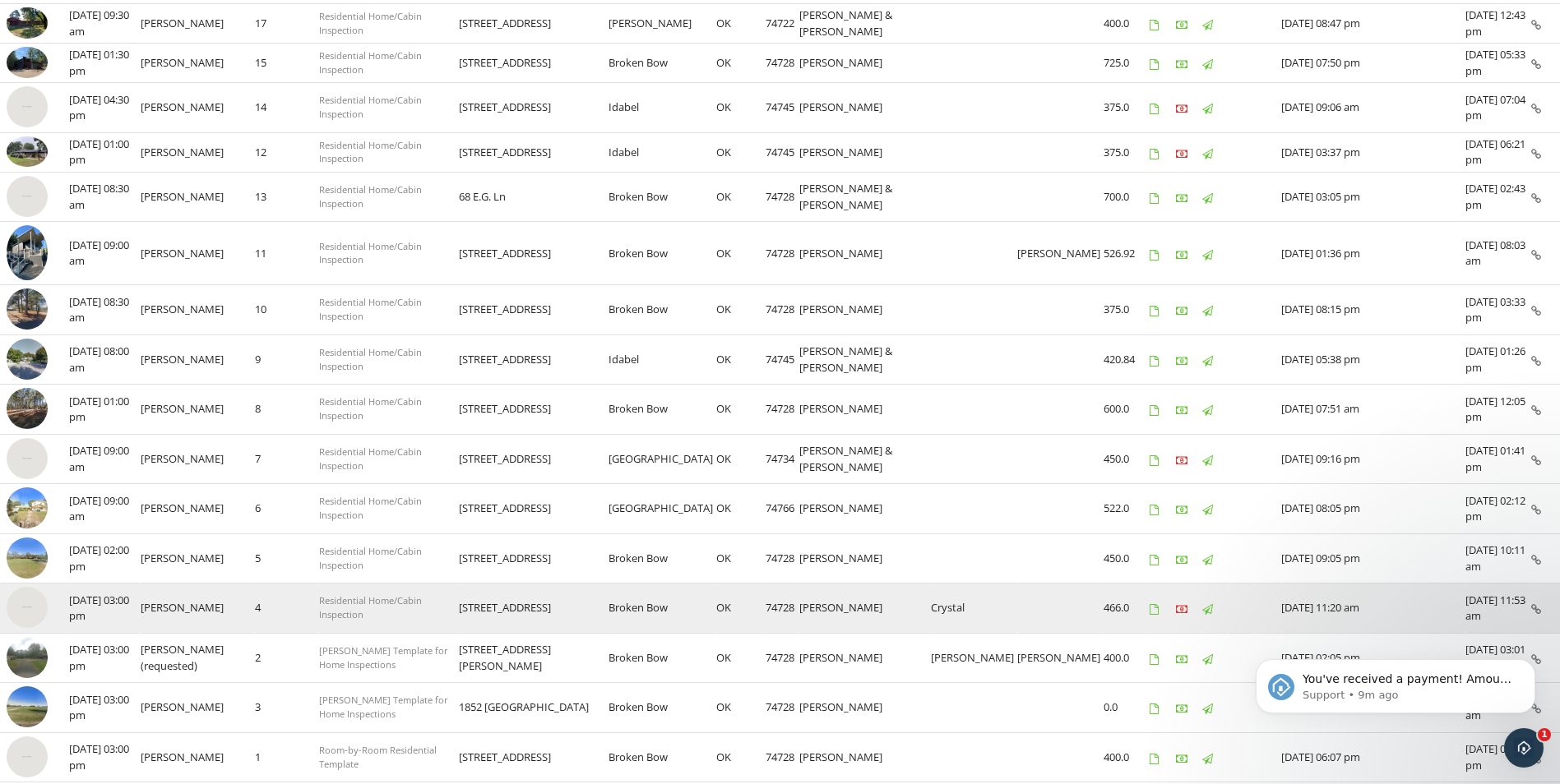
scroll to position [411, 0]
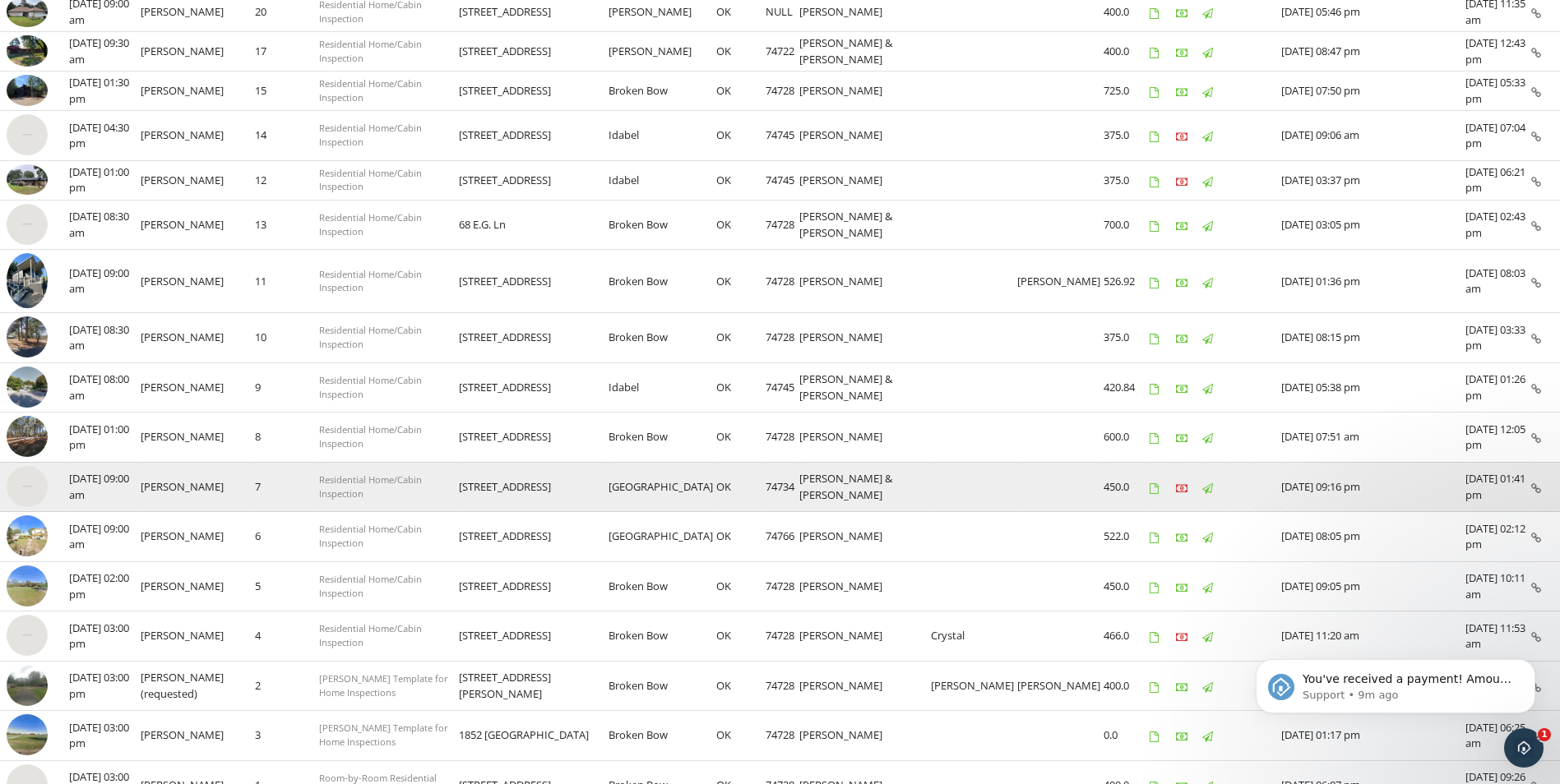
click at [33, 487] on img at bounding box center [27, 487] width 41 height 41
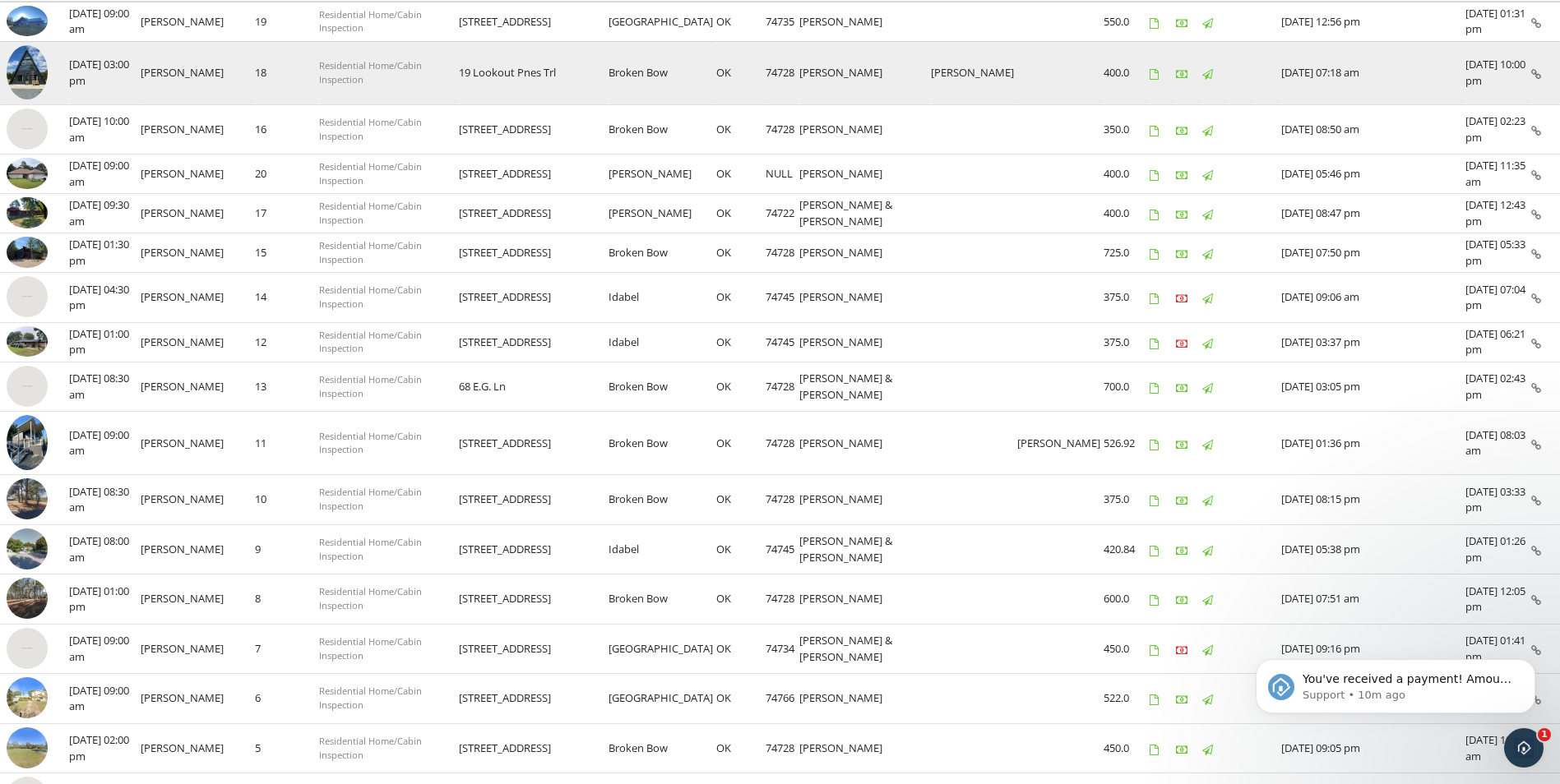
scroll to position [0, 0]
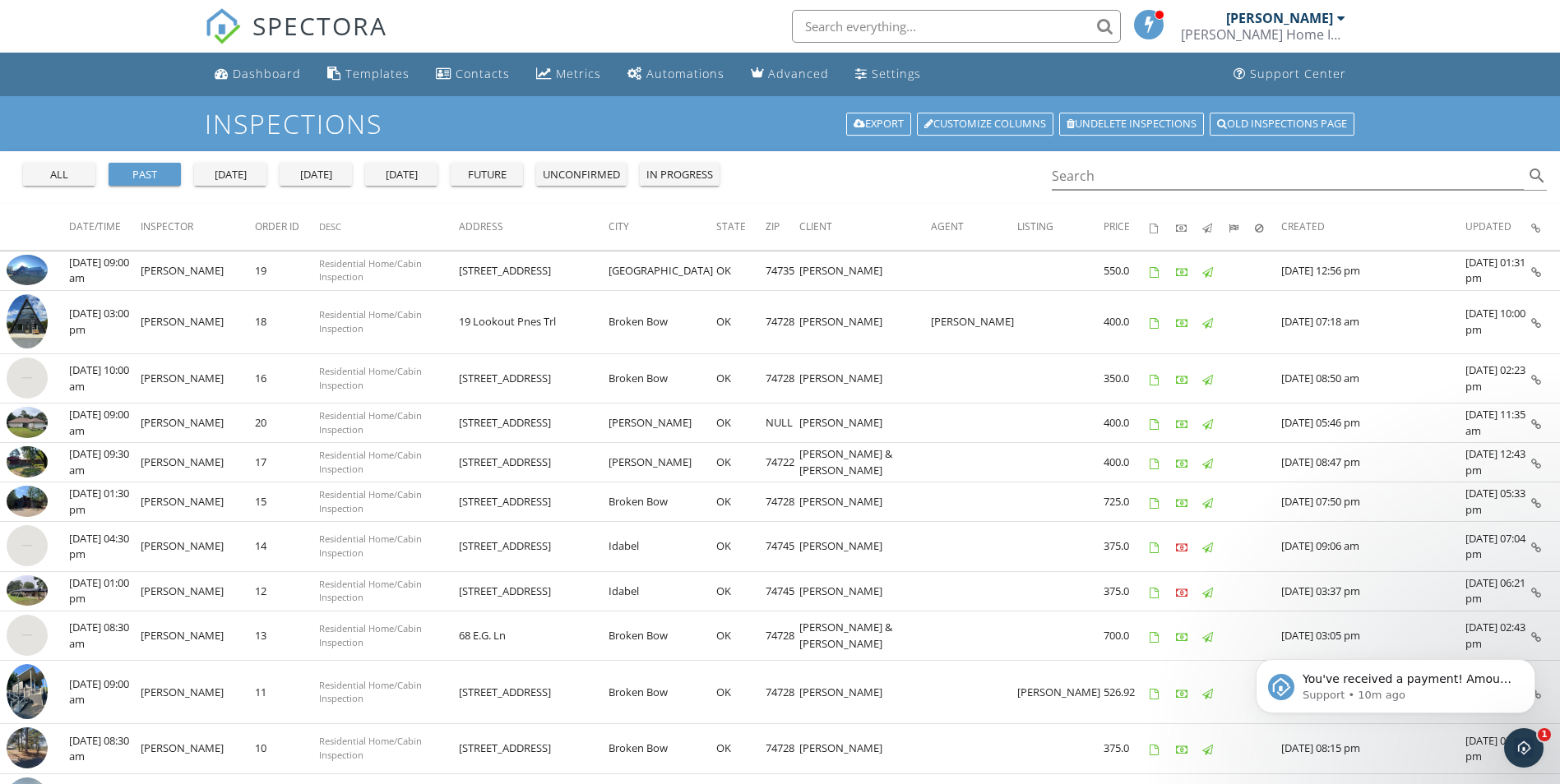
click at [484, 162] on div "all past yesterday today tomorrow future unconfirmed in progress" at bounding box center [371, 171] width 709 height 40
click at [484, 171] on div "future" at bounding box center [487, 175] width 59 height 16
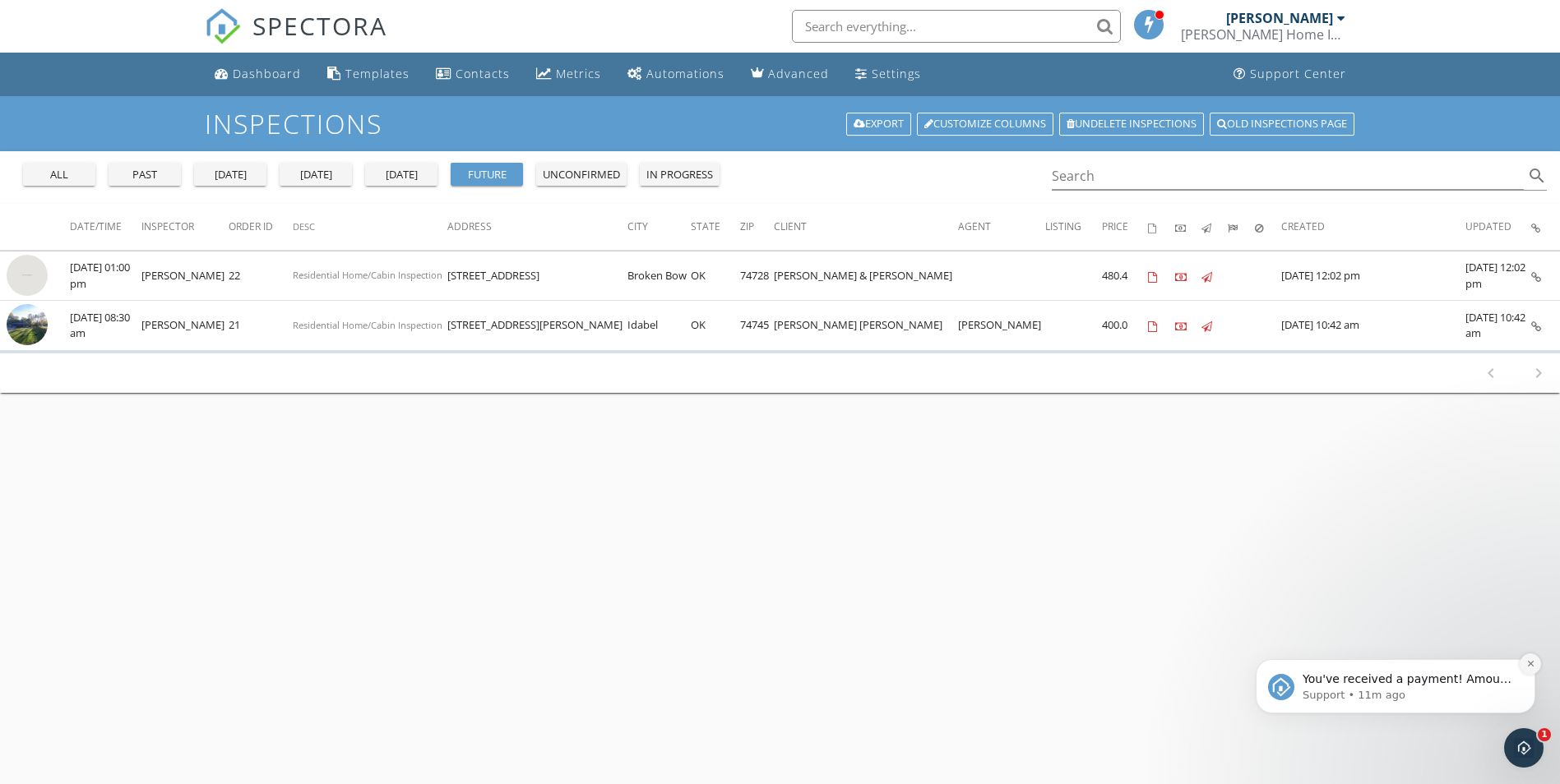
click at [1531, 663] on icon "Dismiss notification" at bounding box center [1530, 664] width 9 height 9
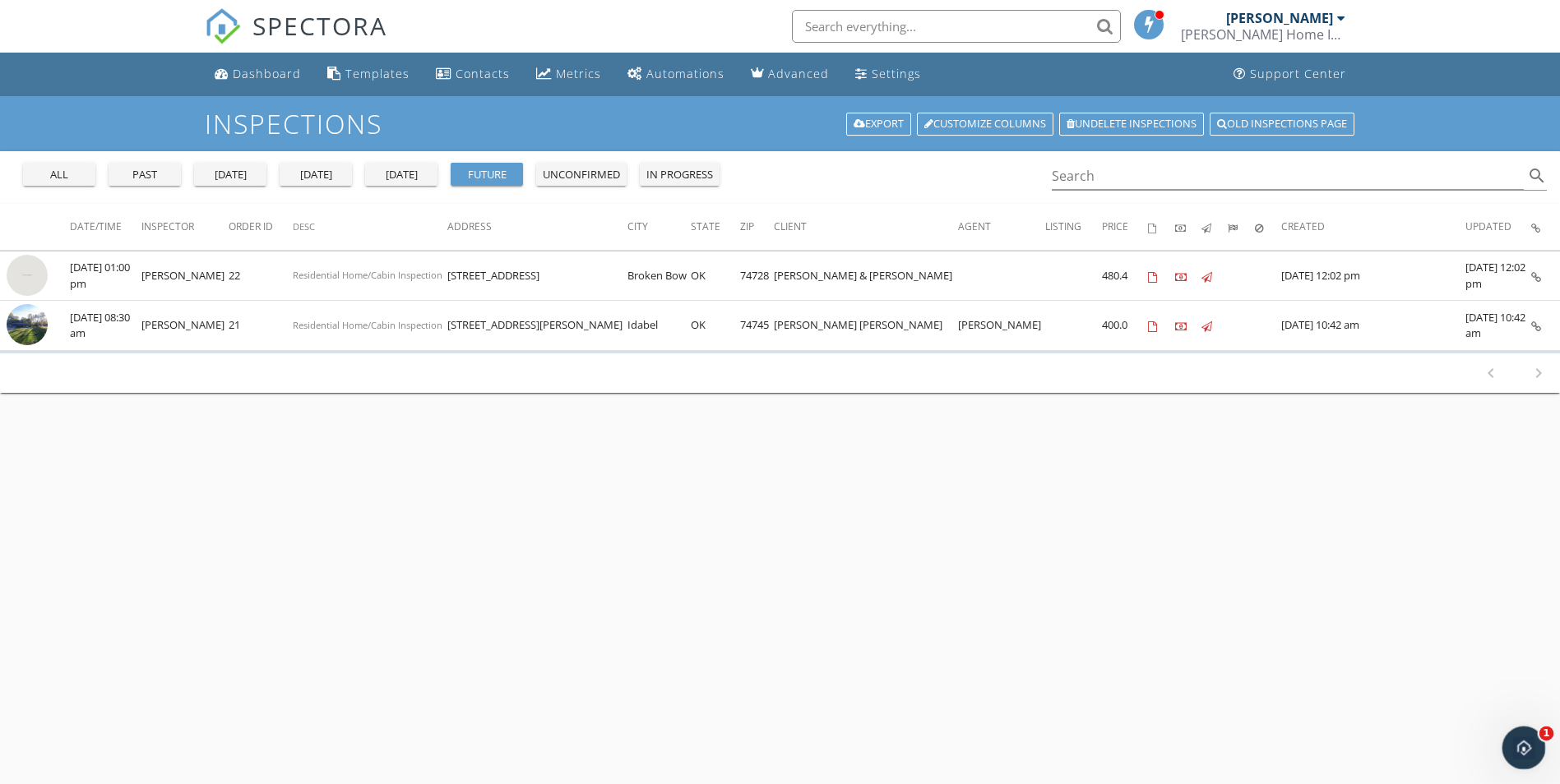
click at [1506, 737] on div "Open Intercom Messenger" at bounding box center [1520, 745] width 54 height 54
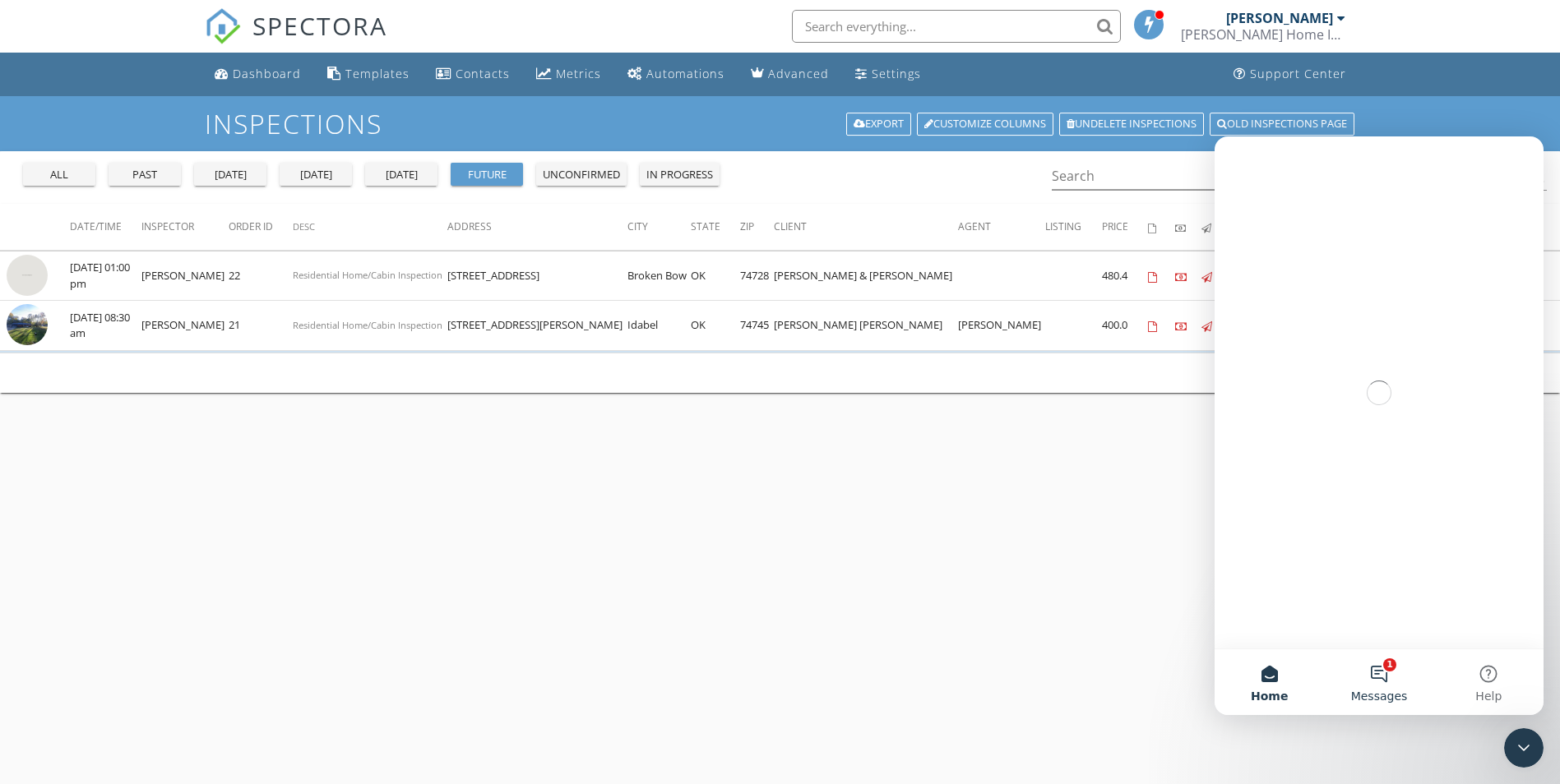
click at [1373, 675] on button "1 Messages" at bounding box center [1379, 682] width 110 height 66
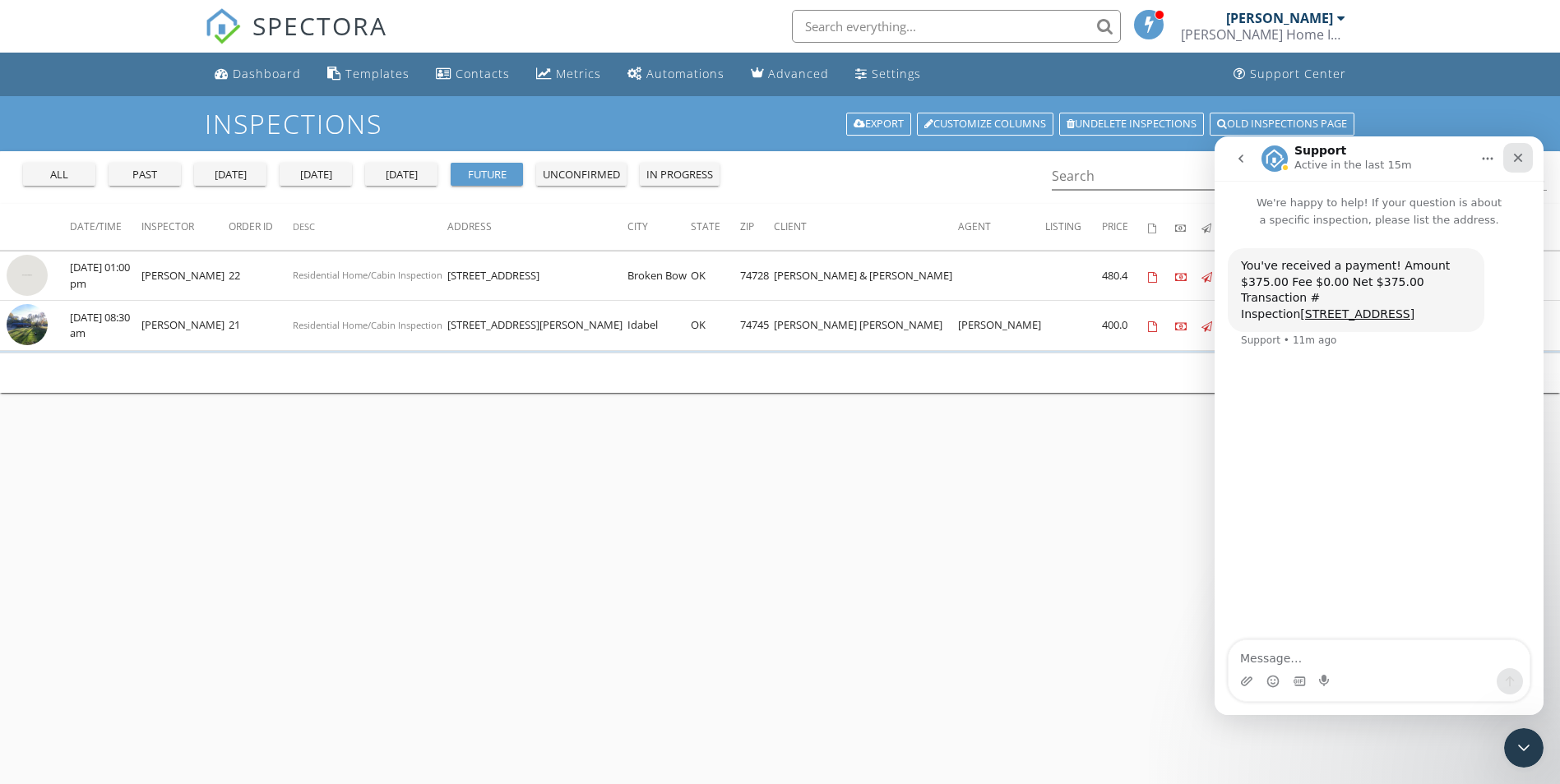
click at [1522, 155] on icon "Close" at bounding box center [1518, 157] width 13 height 13
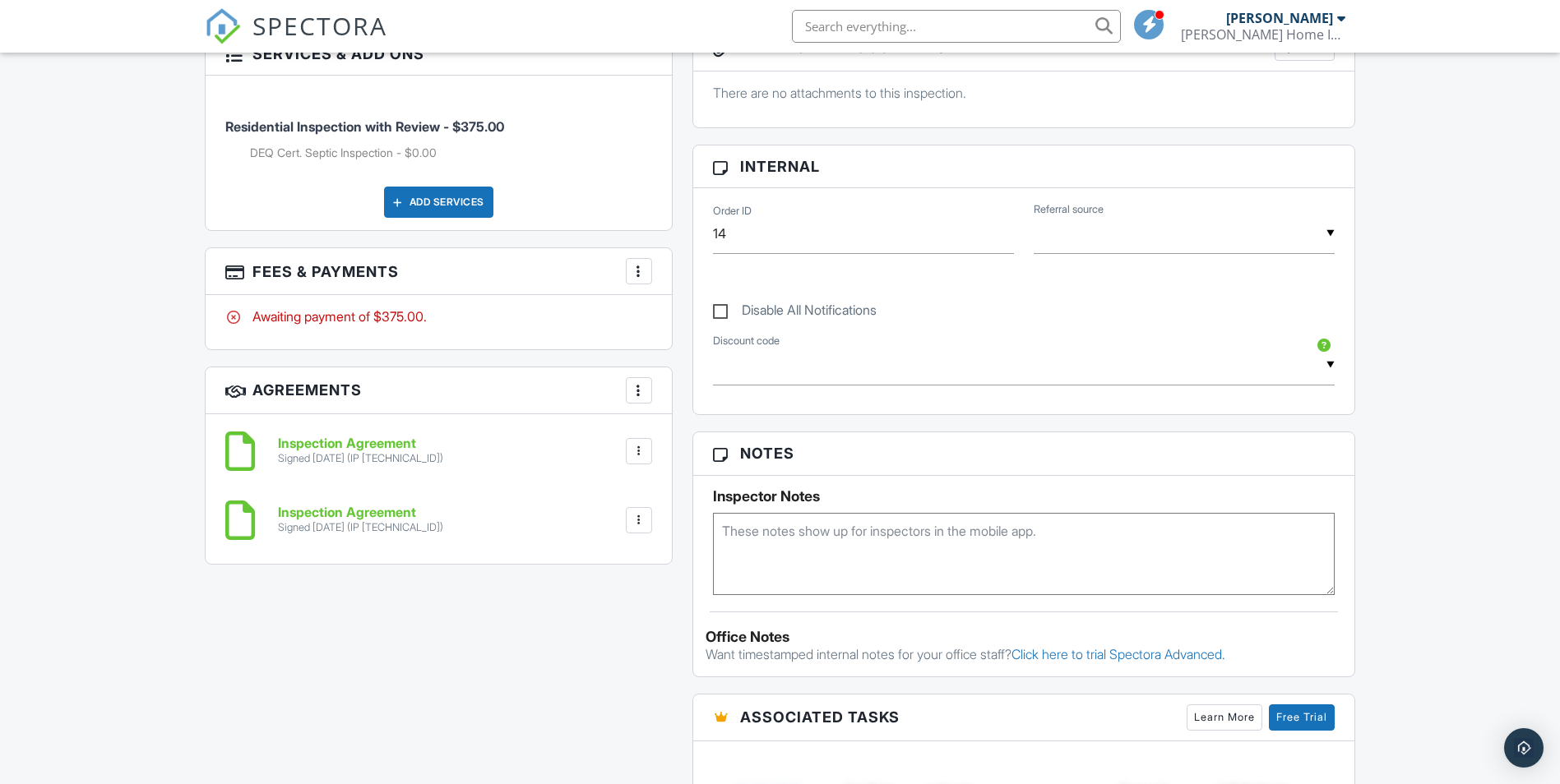
click at [636, 273] on div at bounding box center [639, 271] width 16 height 16
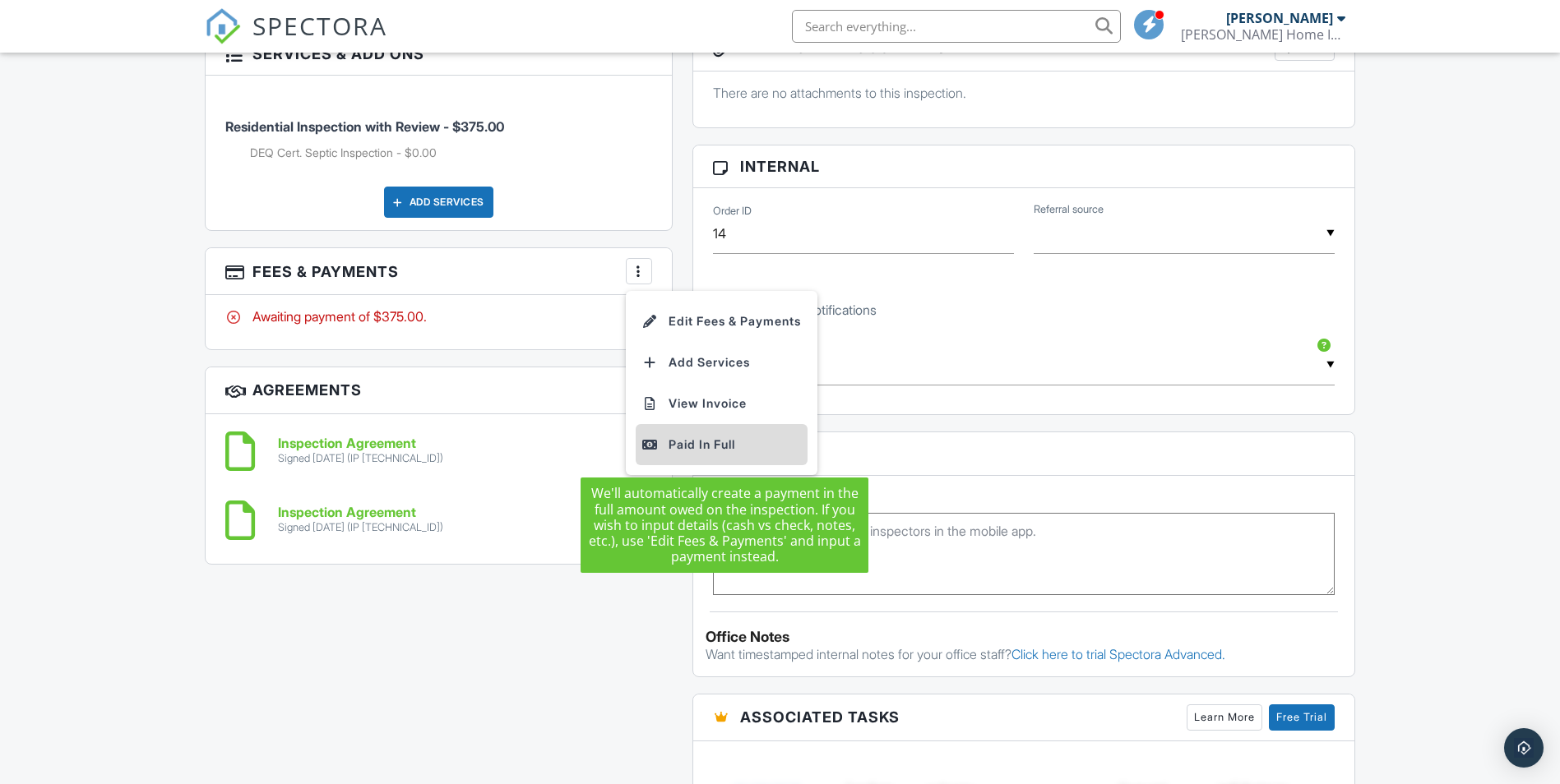
click at [728, 443] on div "Paid In Full" at bounding box center [721, 445] width 159 height 20
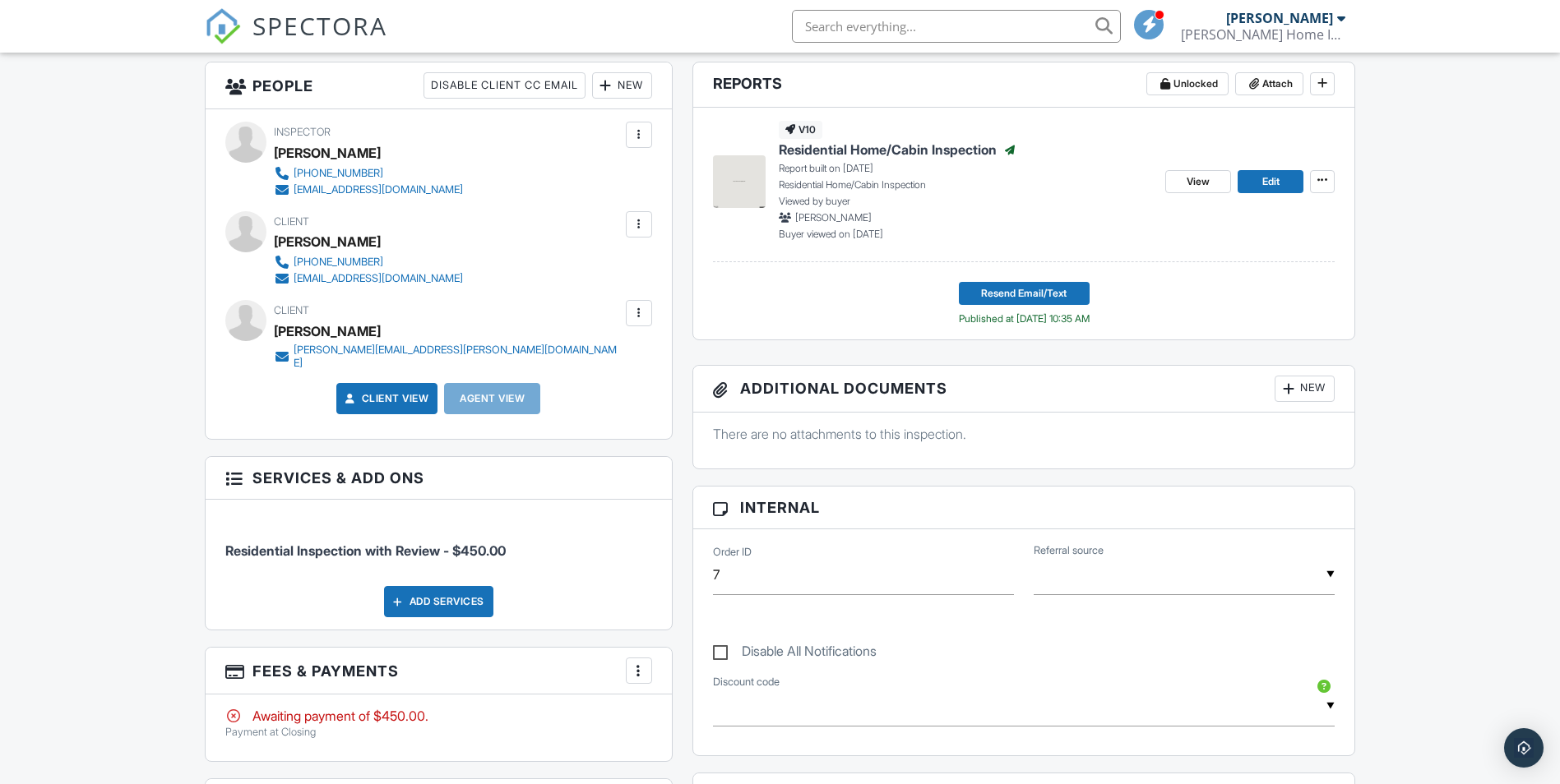
scroll to position [740, 0]
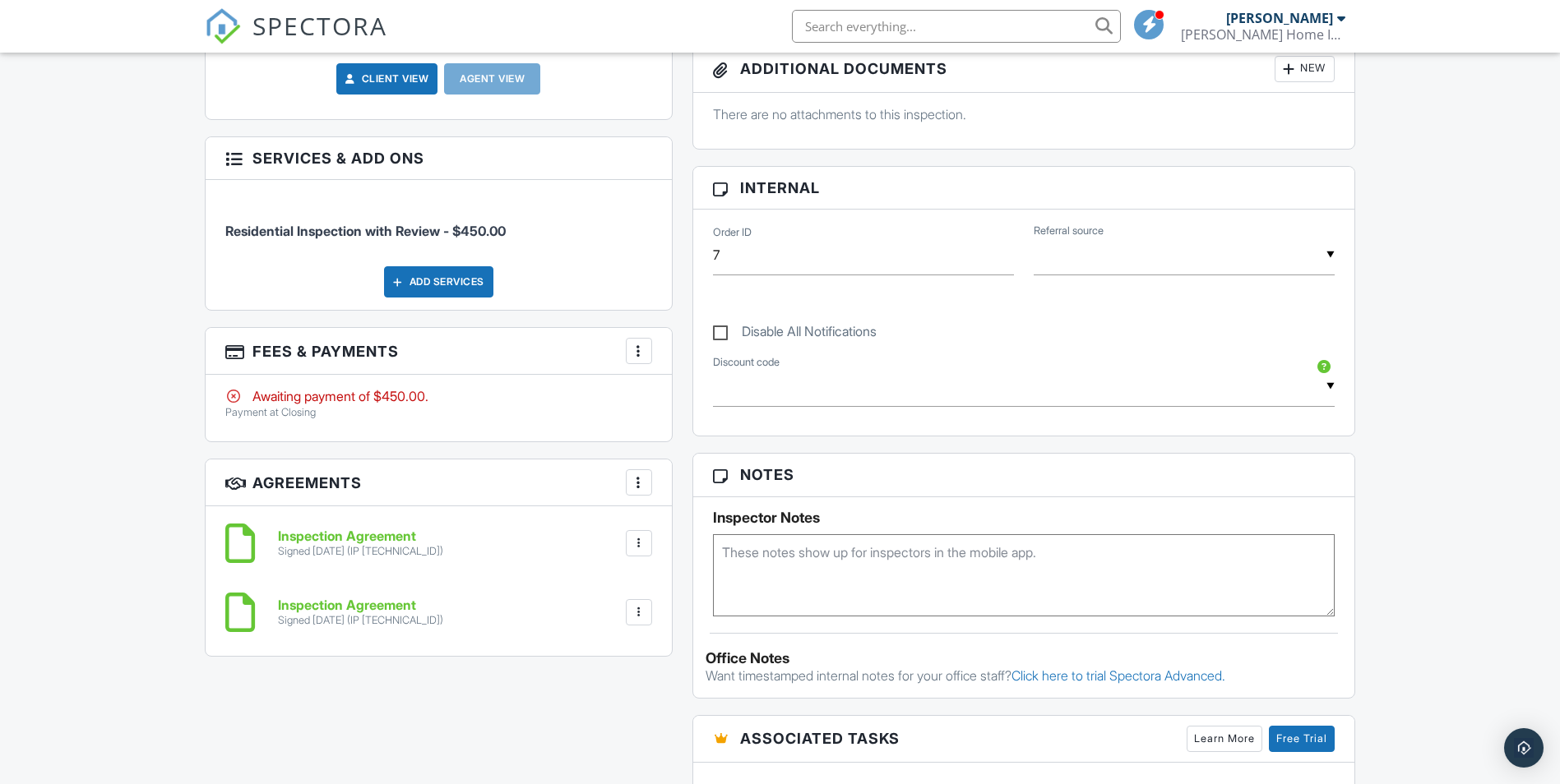
click at [638, 343] on div at bounding box center [639, 351] width 16 height 16
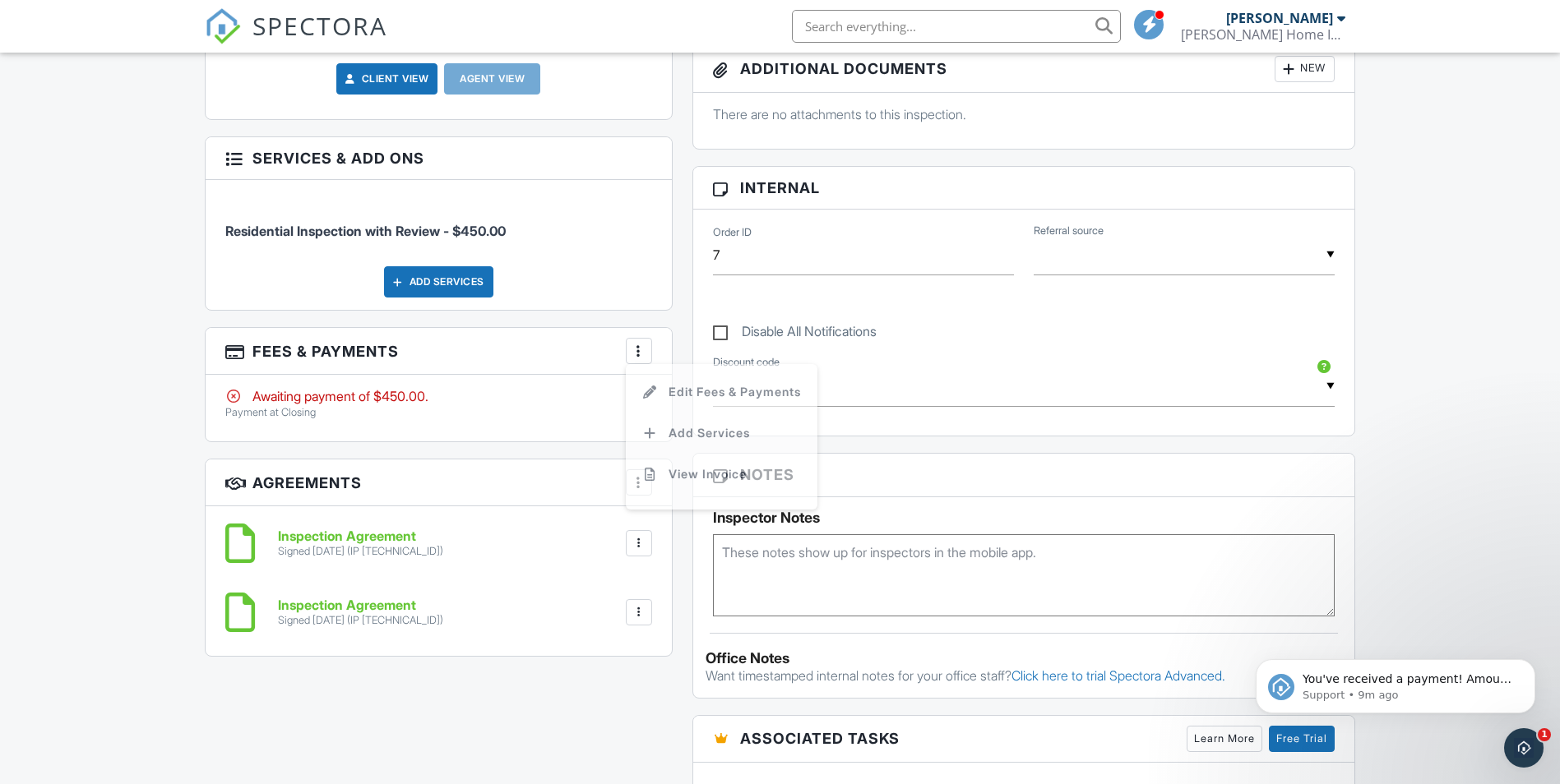
scroll to position [0, 0]
click at [676, 516] on div "Paid In Full" at bounding box center [721, 524] width 159 height 20
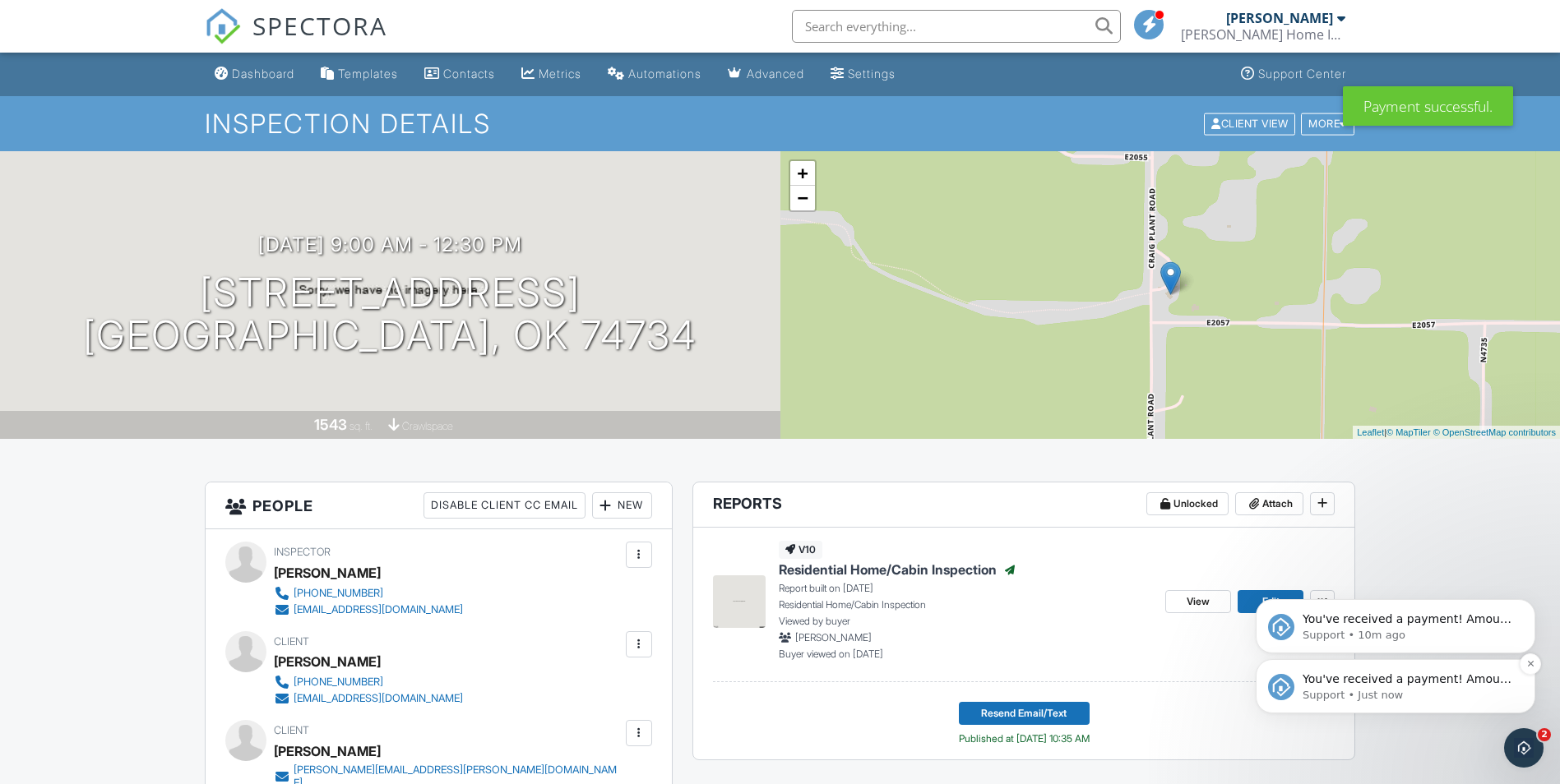
click at [1397, 686] on span "You've received a payment! Amount $450.00 Fee $0.00 Net $450.00 Transaction # I…" at bounding box center [1406, 704] width 209 height 63
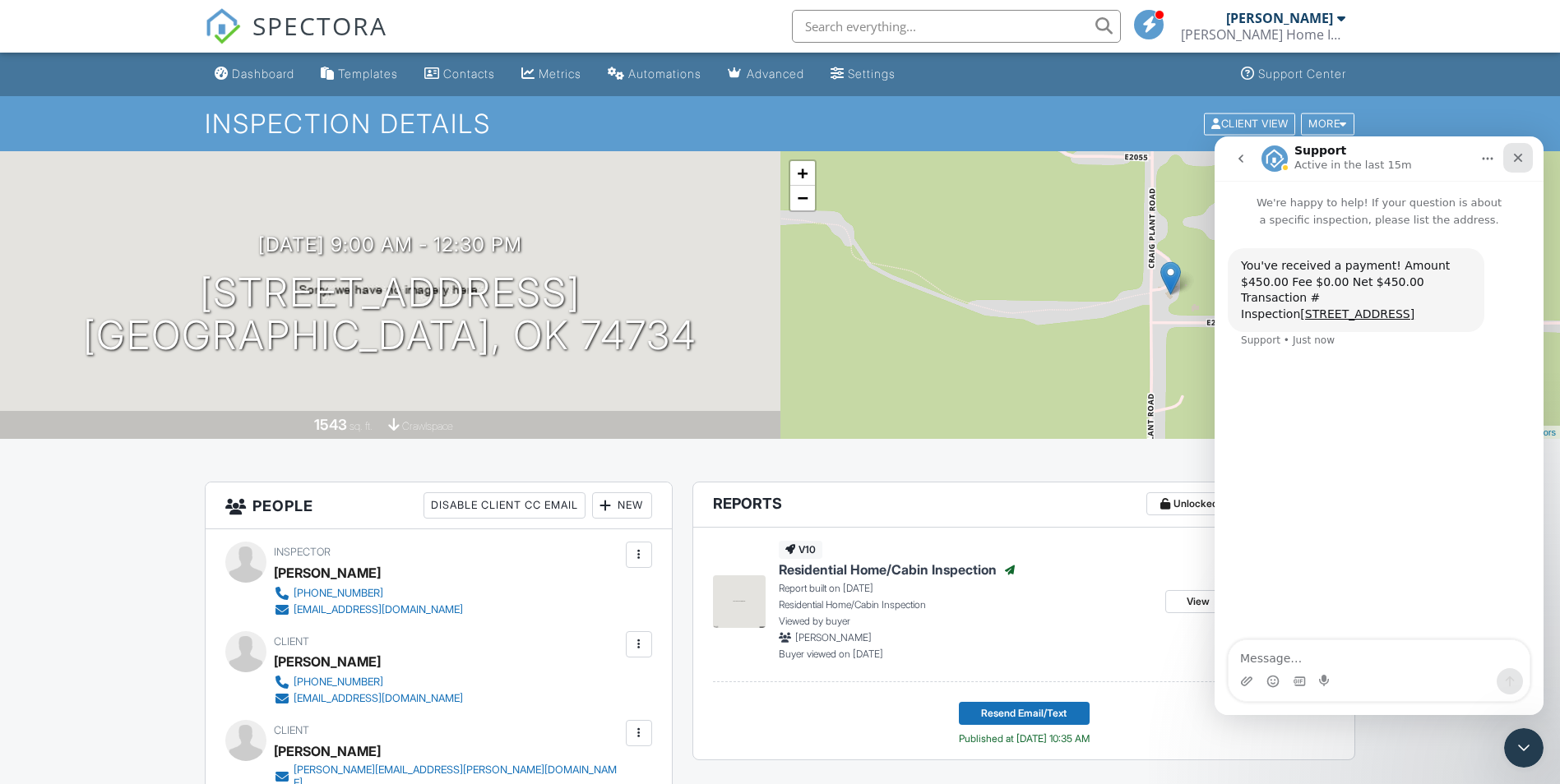
click at [1517, 158] on icon "Close" at bounding box center [1518, 158] width 9 height 9
